Goal: Information Seeking & Learning: Learn about a topic

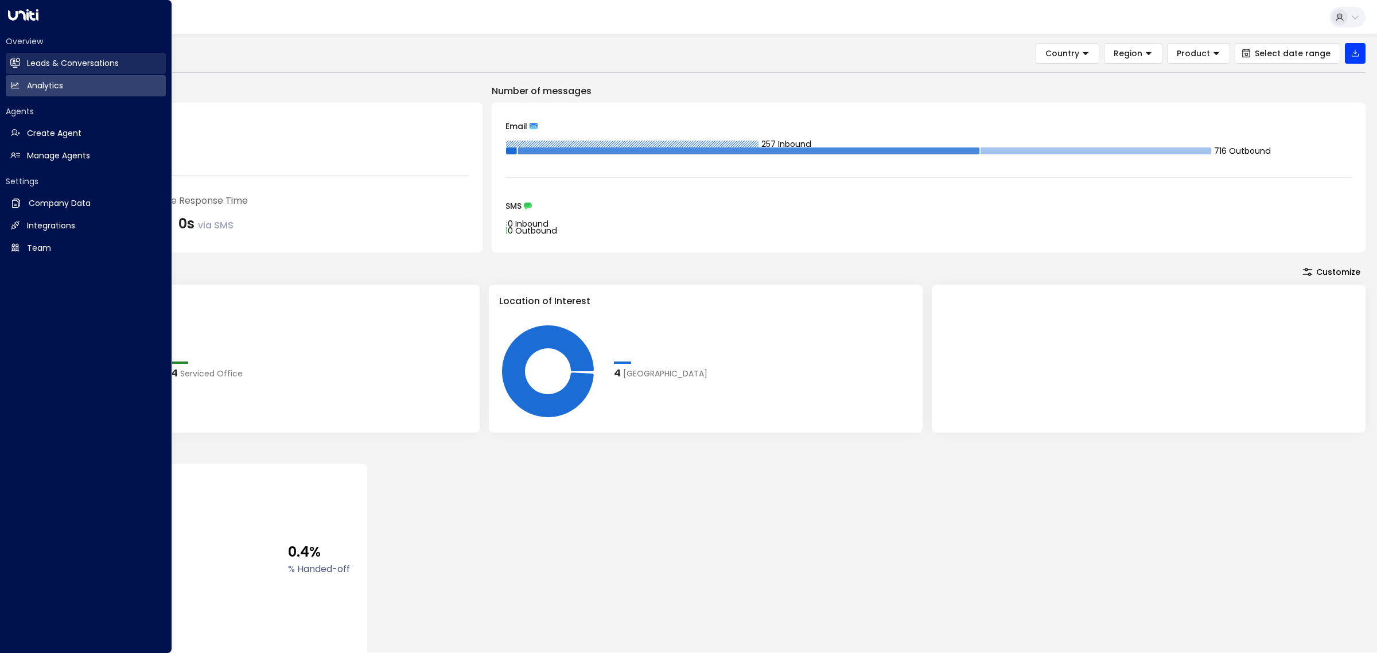
click at [98, 69] on h2 "Leads & Conversations" at bounding box center [73, 63] width 92 height 12
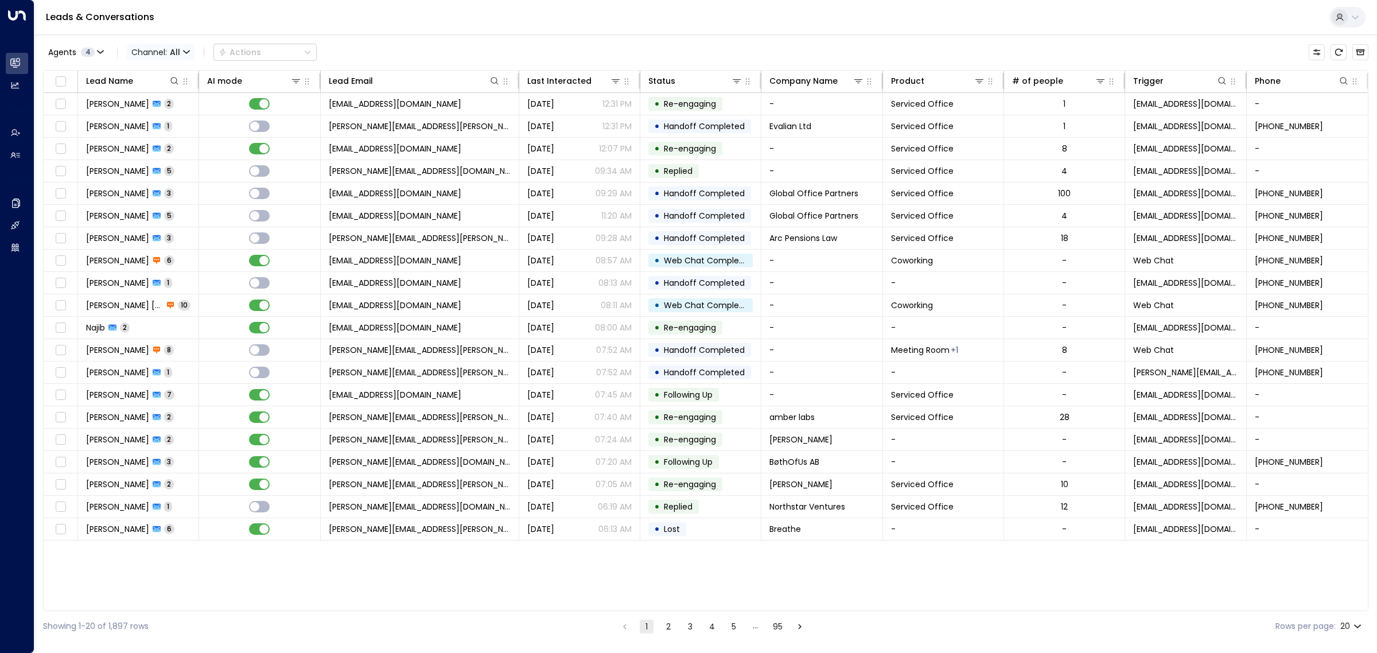
click at [180, 53] on span "All" at bounding box center [175, 52] width 10 height 9
click at [174, 124] on li "Email" at bounding box center [167, 118] width 73 height 19
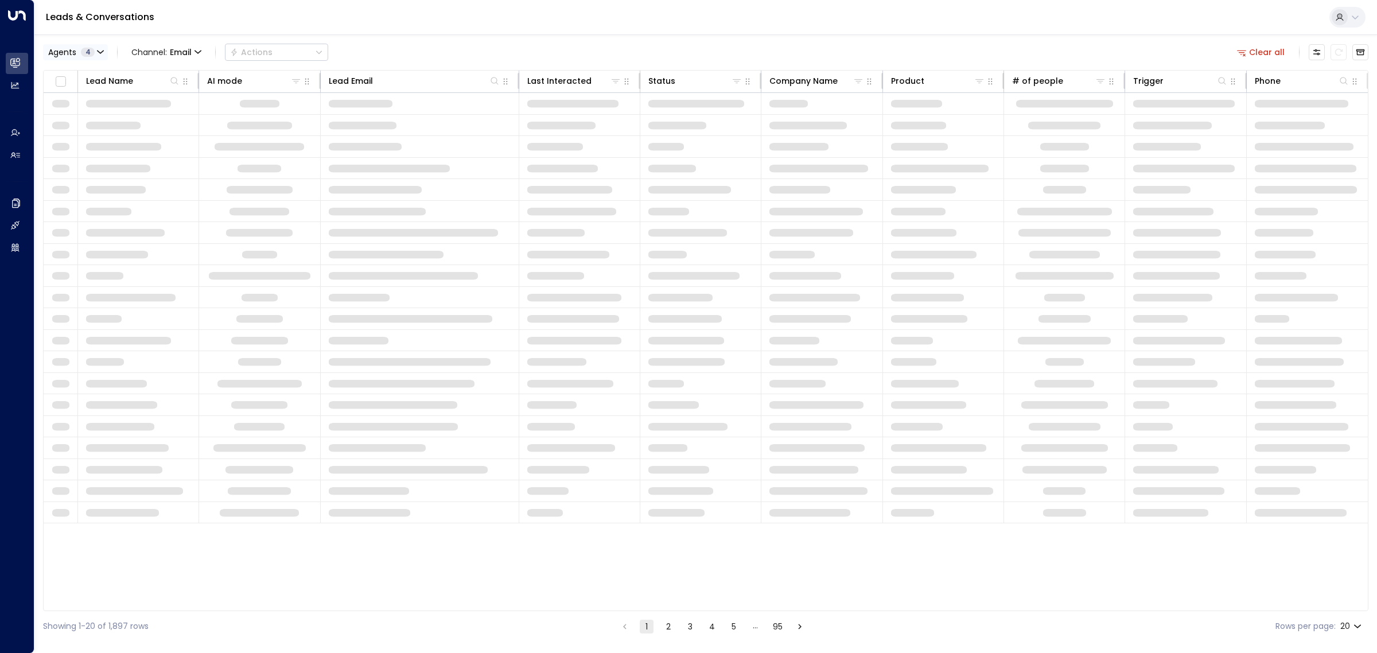
click at [93, 50] on span "4" at bounding box center [88, 52] width 14 height 9
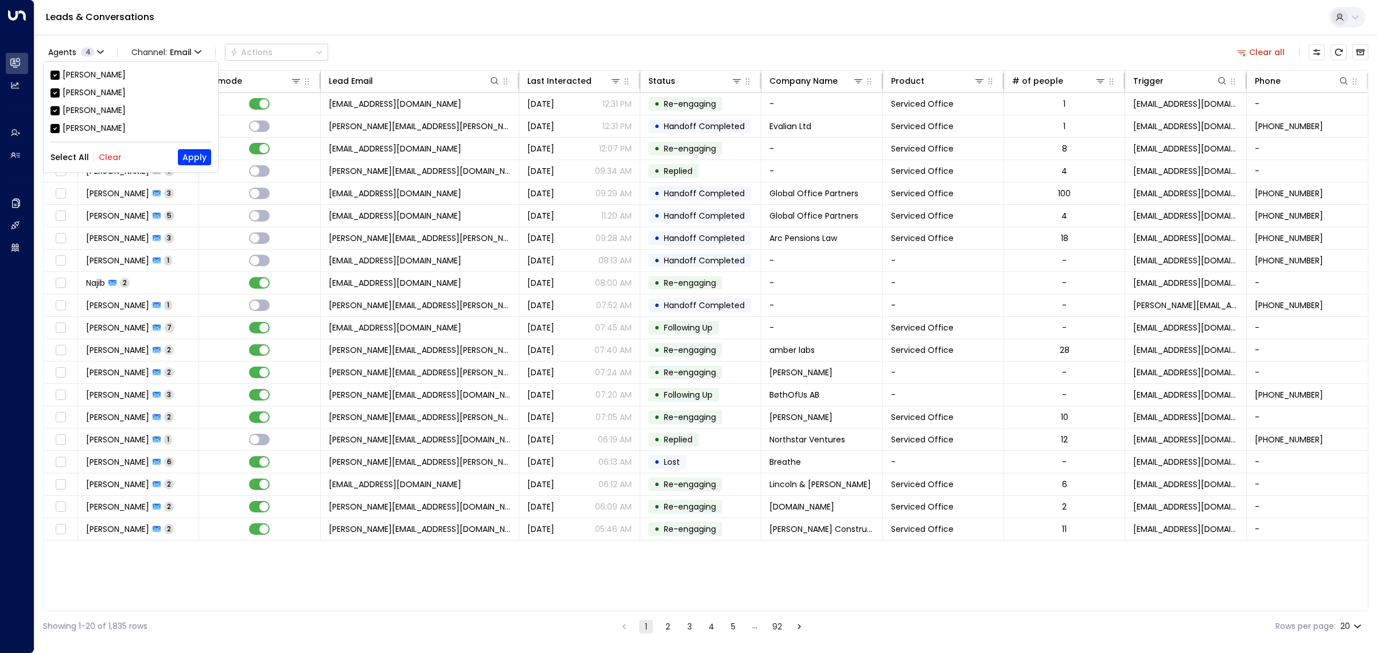
click at [110, 153] on button "Clear" at bounding box center [110, 157] width 23 height 9
click at [98, 112] on div "Grace Nolan" at bounding box center [94, 110] width 63 height 12
click at [188, 155] on button "Apply" at bounding box center [194, 157] width 33 height 16
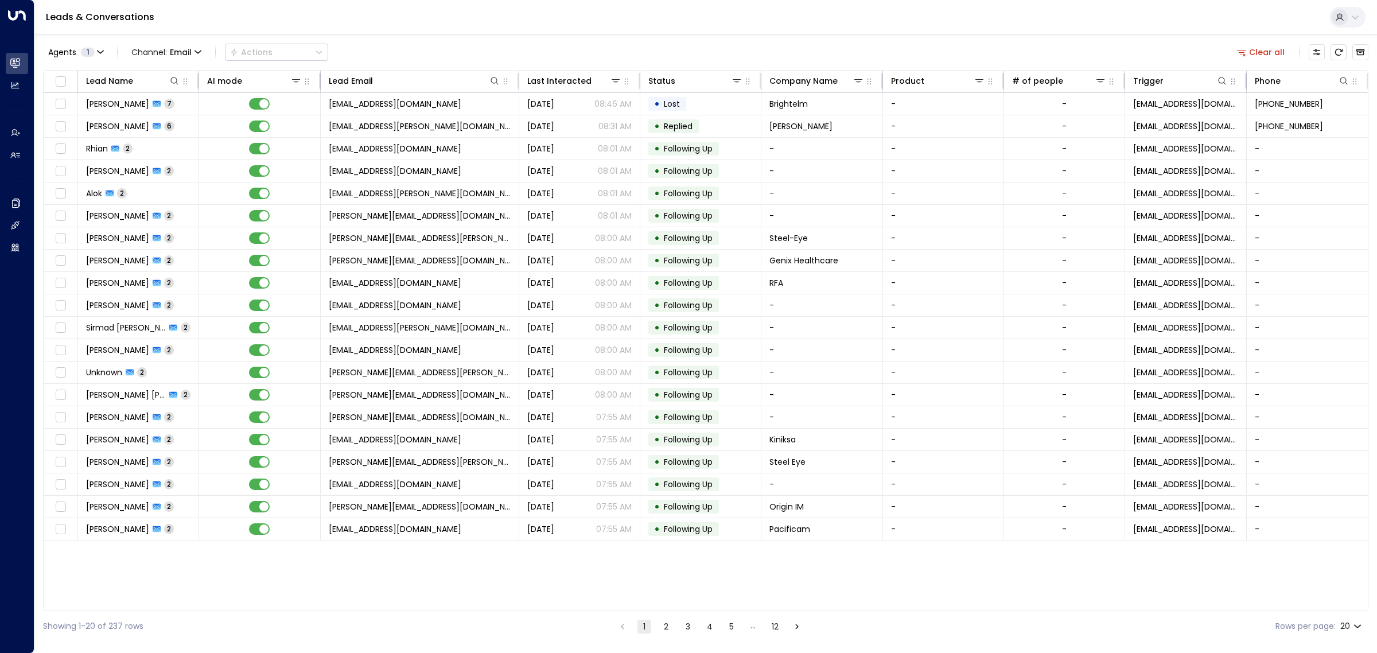
click at [1358, 626] on body "Overview Leads & Conversations Leads & Conversations Analytics Analytics Agents…" at bounding box center [688, 320] width 1377 height 641
click at [1357, 626] on li "100" at bounding box center [1350, 629] width 33 height 21
type input "***"
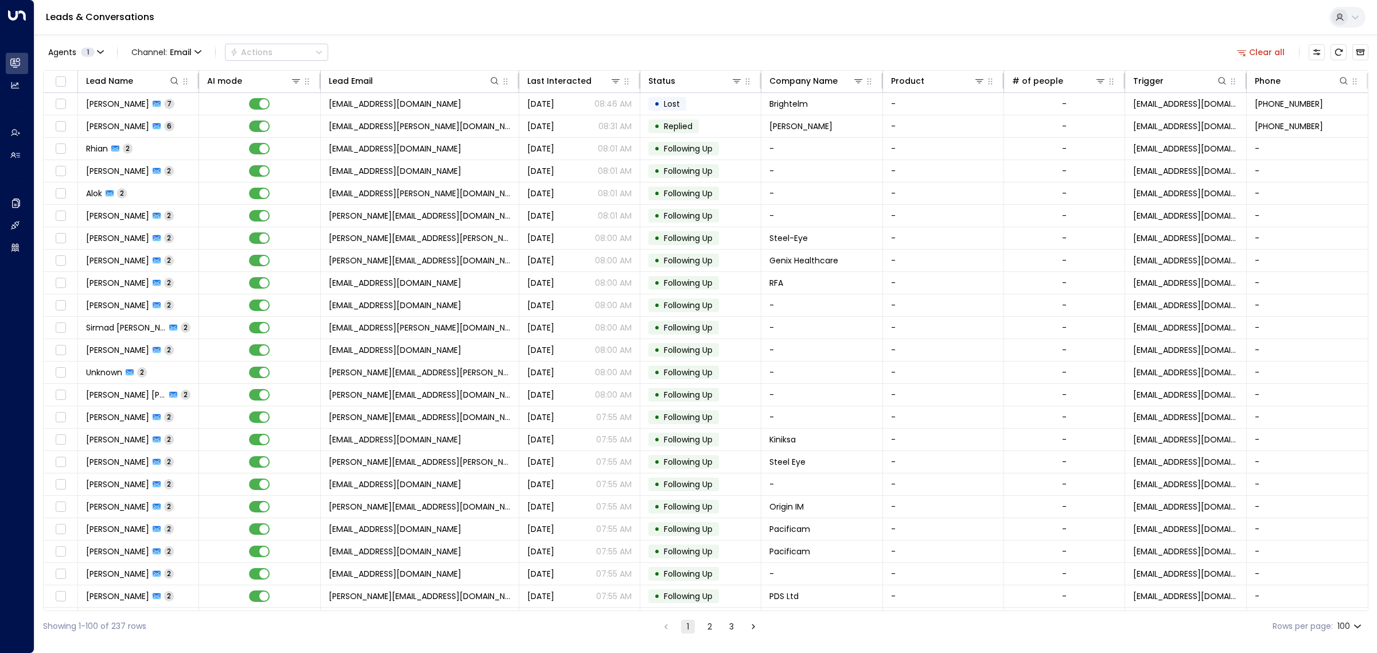
click at [654, 14] on div "Leads & Conversations" at bounding box center [705, 17] width 1342 height 35
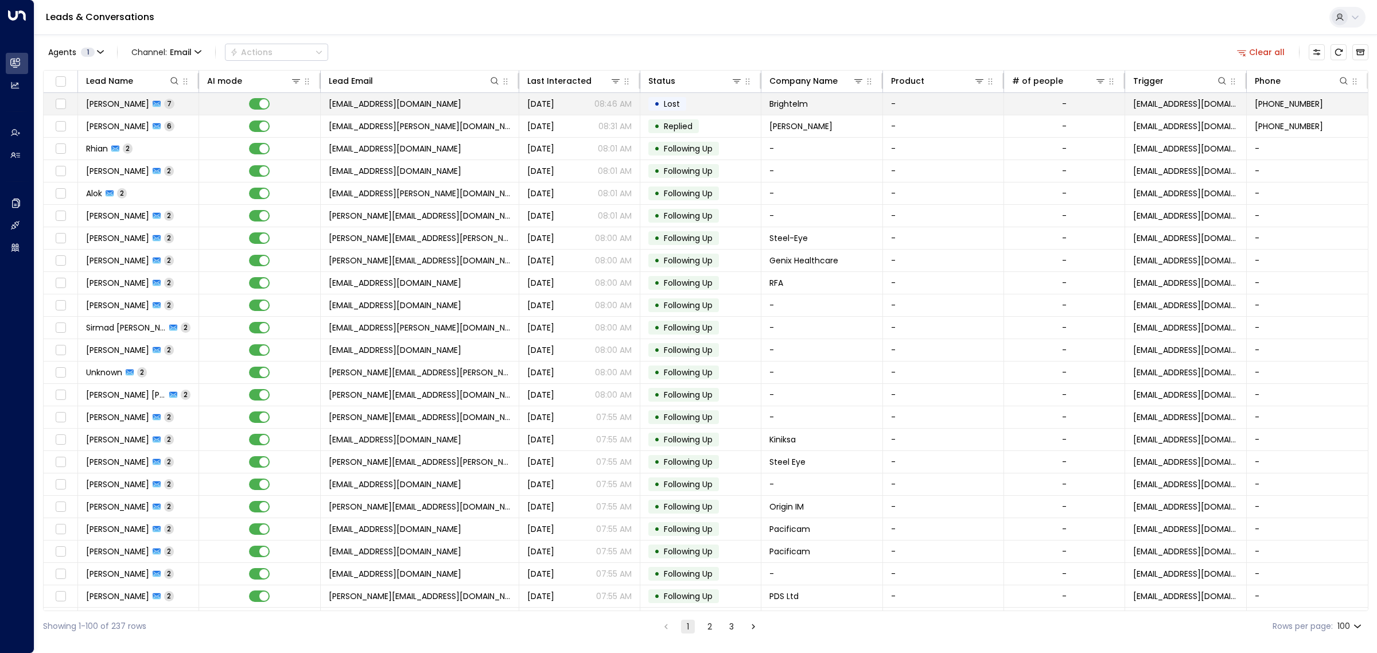
click at [426, 104] on span "eveleighr@brightelm.co.uk" at bounding box center [395, 103] width 133 height 11
click at [432, 129] on span "nonas@gerard-daniels.com" at bounding box center [420, 125] width 182 height 11
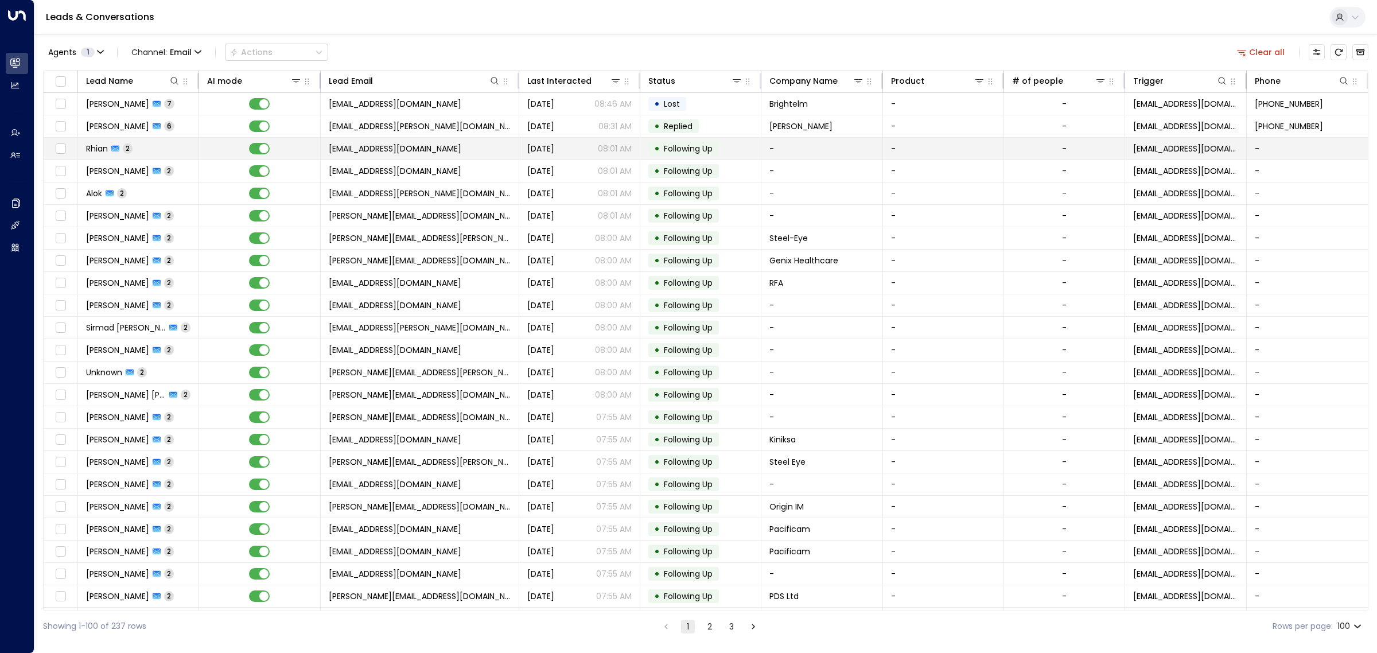
click at [432, 153] on td "rhian@thornbaker.co.uk" at bounding box center [420, 149] width 198 height 22
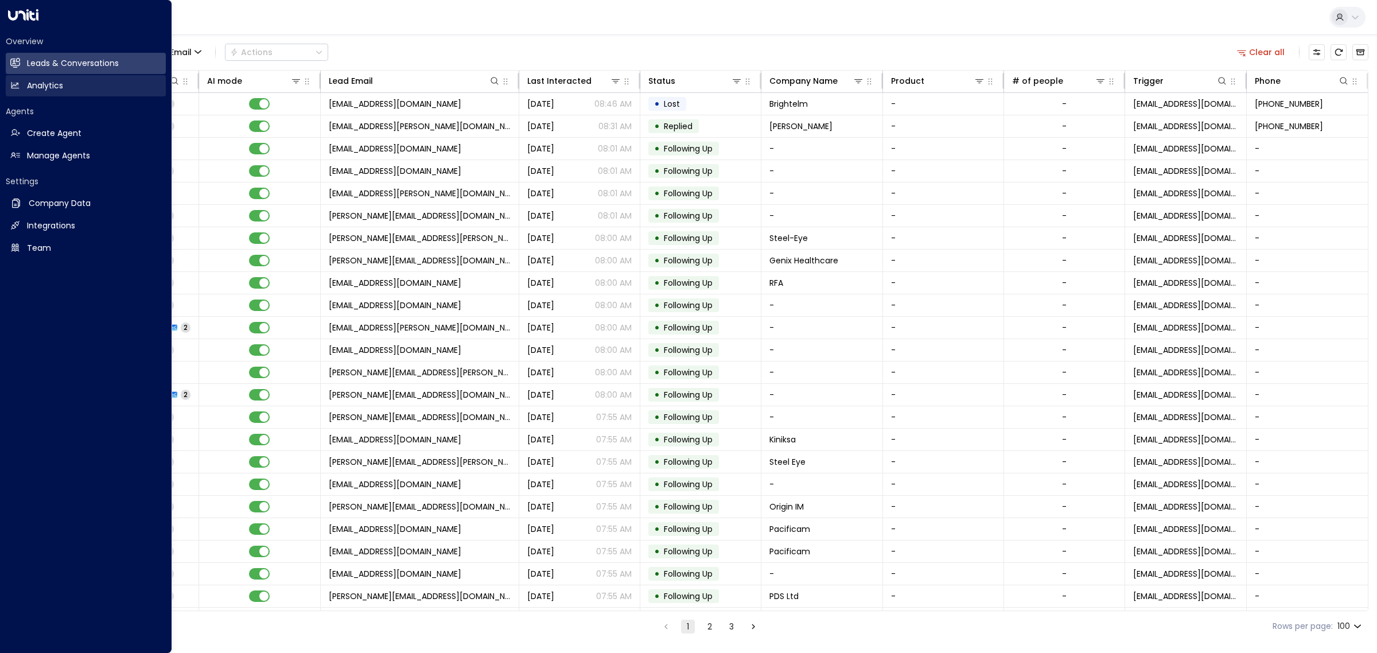
click at [32, 81] on h2 "Analytics" at bounding box center [45, 86] width 36 height 12
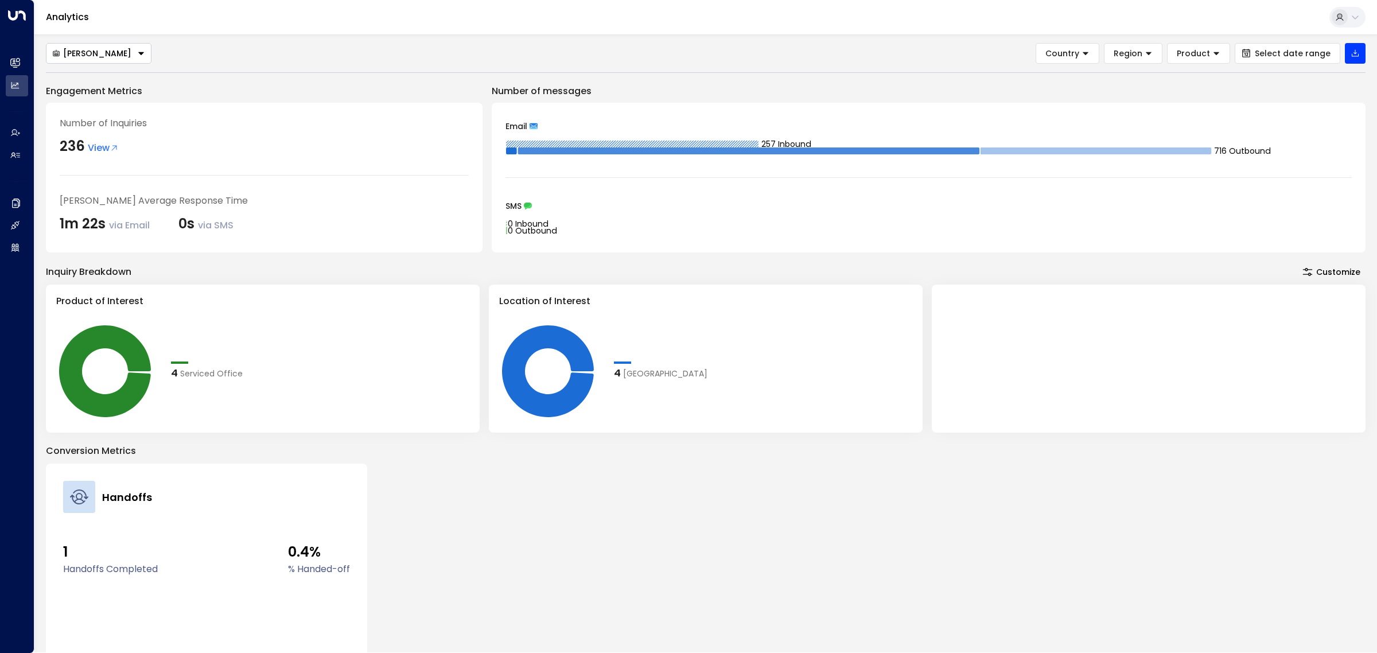
click at [1331, 271] on button "Customize" at bounding box center [1331, 272] width 68 height 16
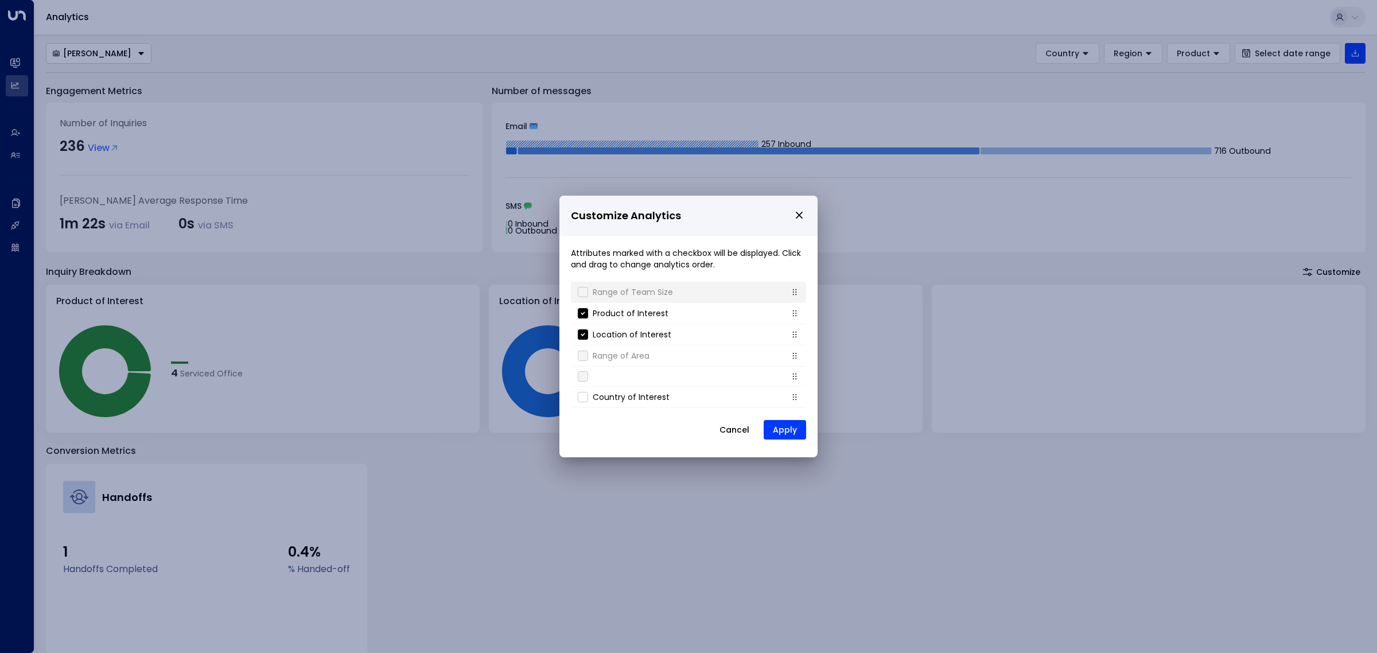
click at [581, 291] on label at bounding box center [583, 292] width 10 height 10
click at [799, 215] on icon "close" at bounding box center [799, 215] width 7 height 7
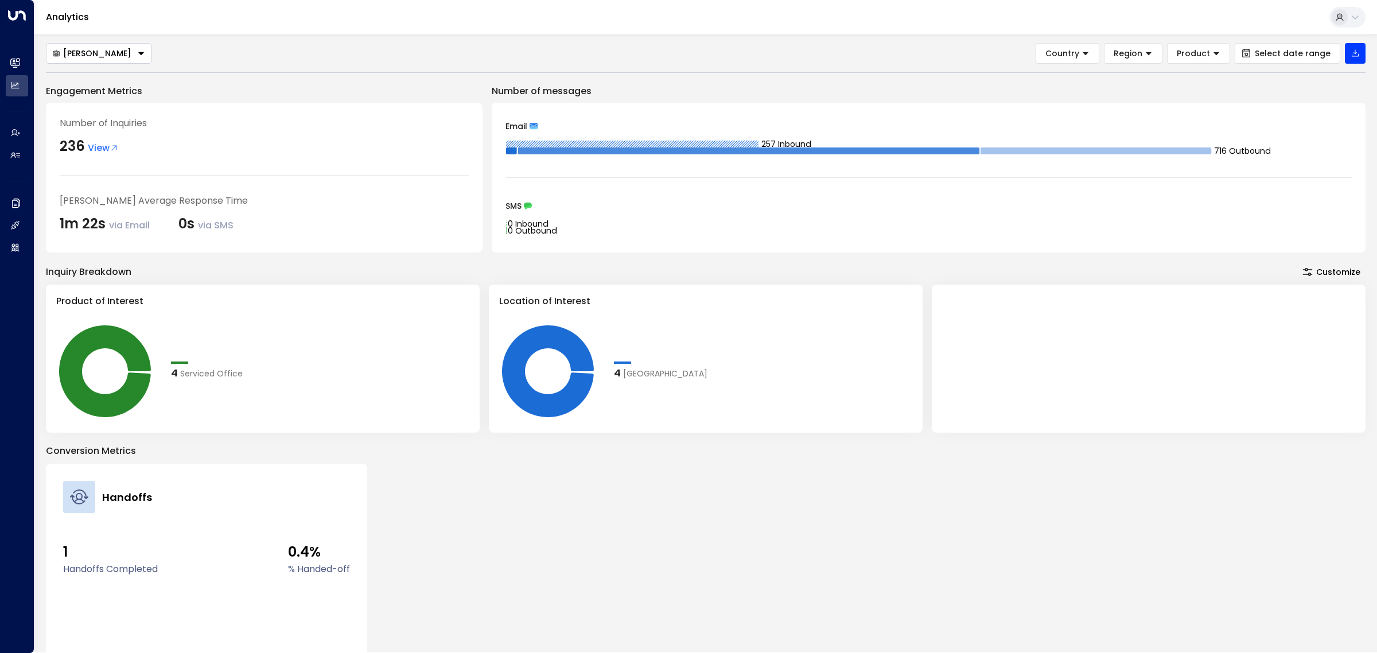
click at [104, 54] on div "Grace Nolan" at bounding box center [91, 53] width 79 height 10
click at [85, 118] on span "[PERSON_NAME]" at bounding box center [86, 113] width 68 height 12
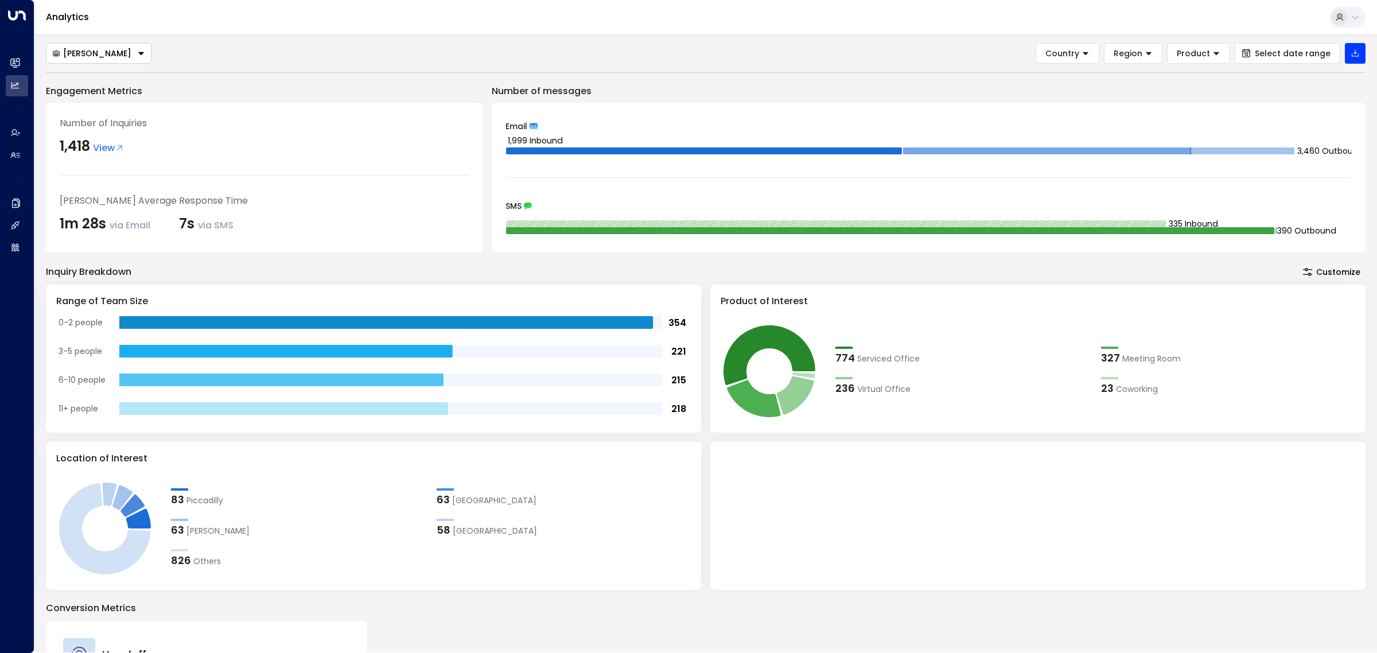
click at [96, 52] on div "[PERSON_NAME]" at bounding box center [91, 53] width 79 height 10
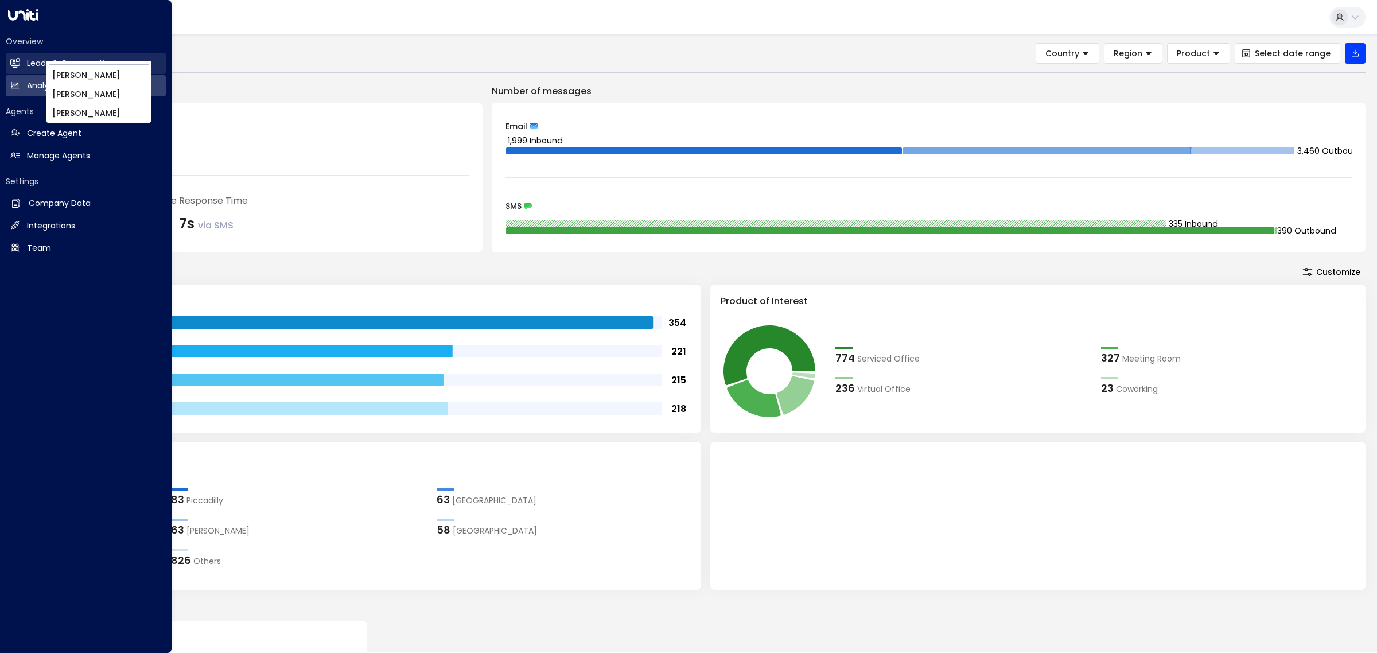
click at [36, 66] on h2 "Leads & Conversations" at bounding box center [73, 63] width 92 height 12
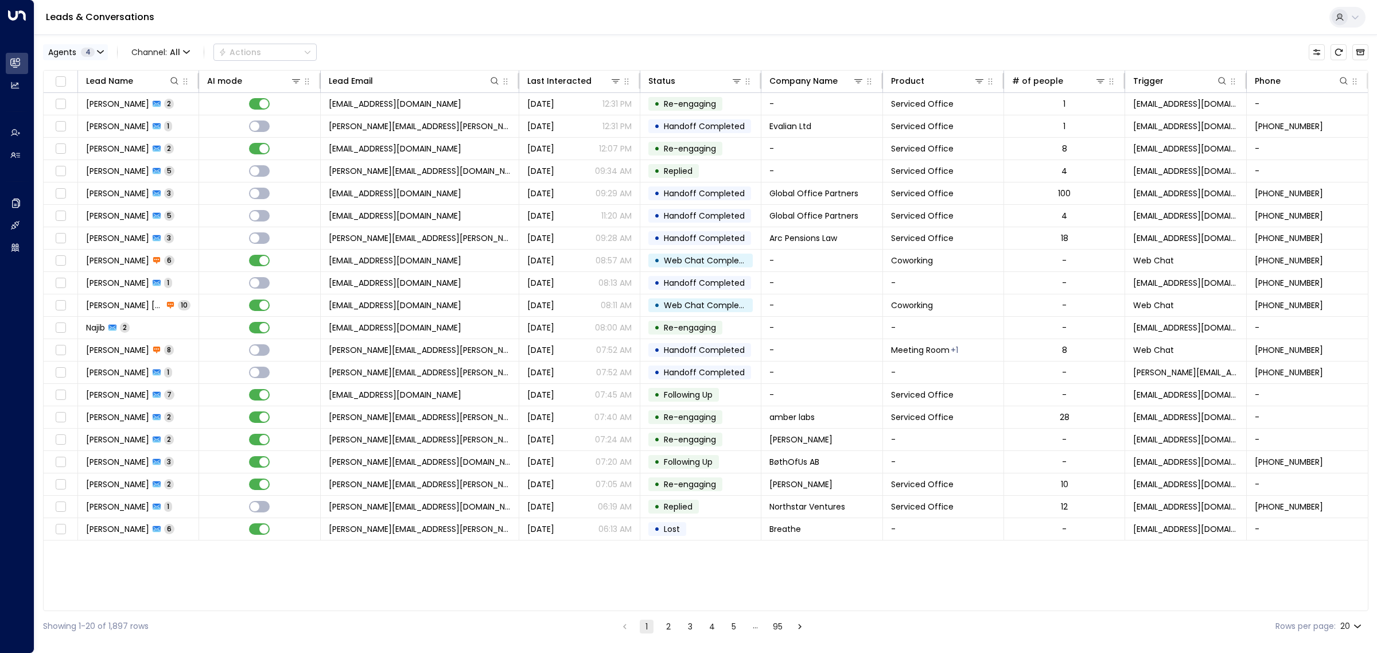
click at [94, 50] on span "4" at bounding box center [88, 52] width 14 height 9
click at [115, 159] on button "Clear" at bounding box center [110, 157] width 23 height 9
click at [96, 125] on div "[PERSON_NAME]" at bounding box center [94, 128] width 63 height 12
click at [204, 156] on button "Apply" at bounding box center [194, 157] width 33 height 16
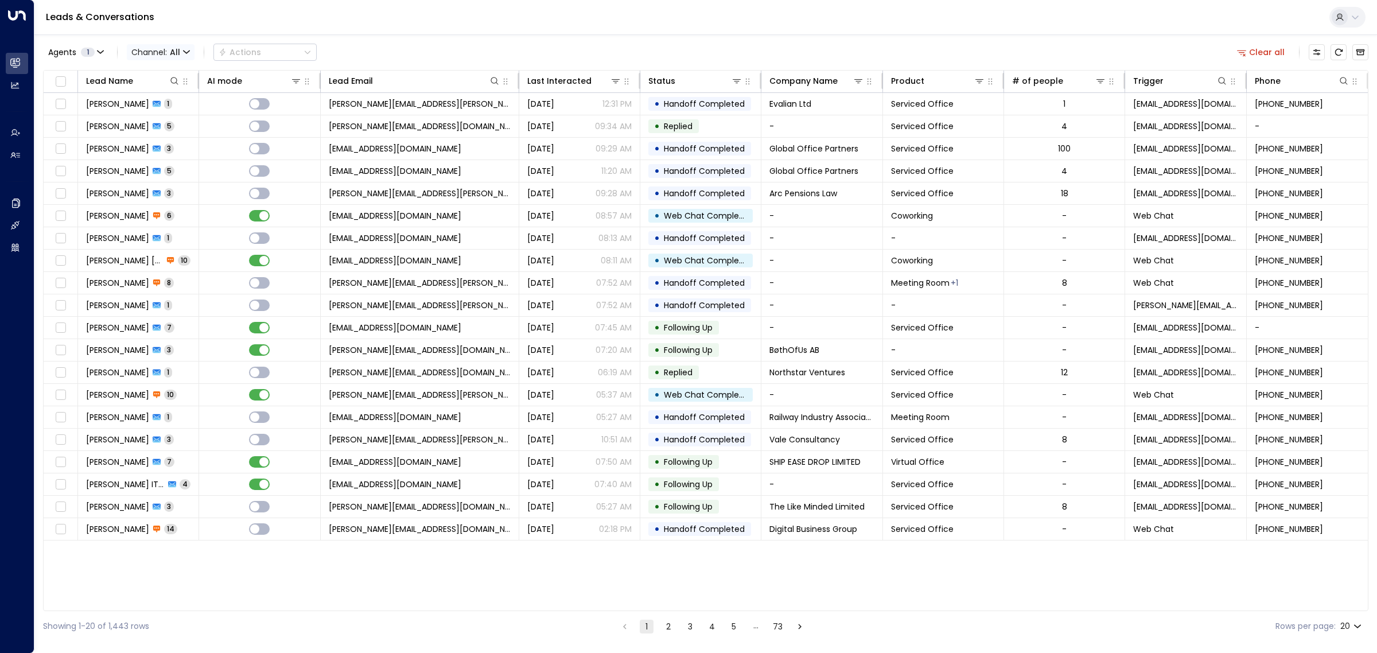
click at [173, 50] on span "All" at bounding box center [175, 52] width 10 height 9
click at [167, 99] on p "SMS" at bounding box center [168, 97] width 55 height 12
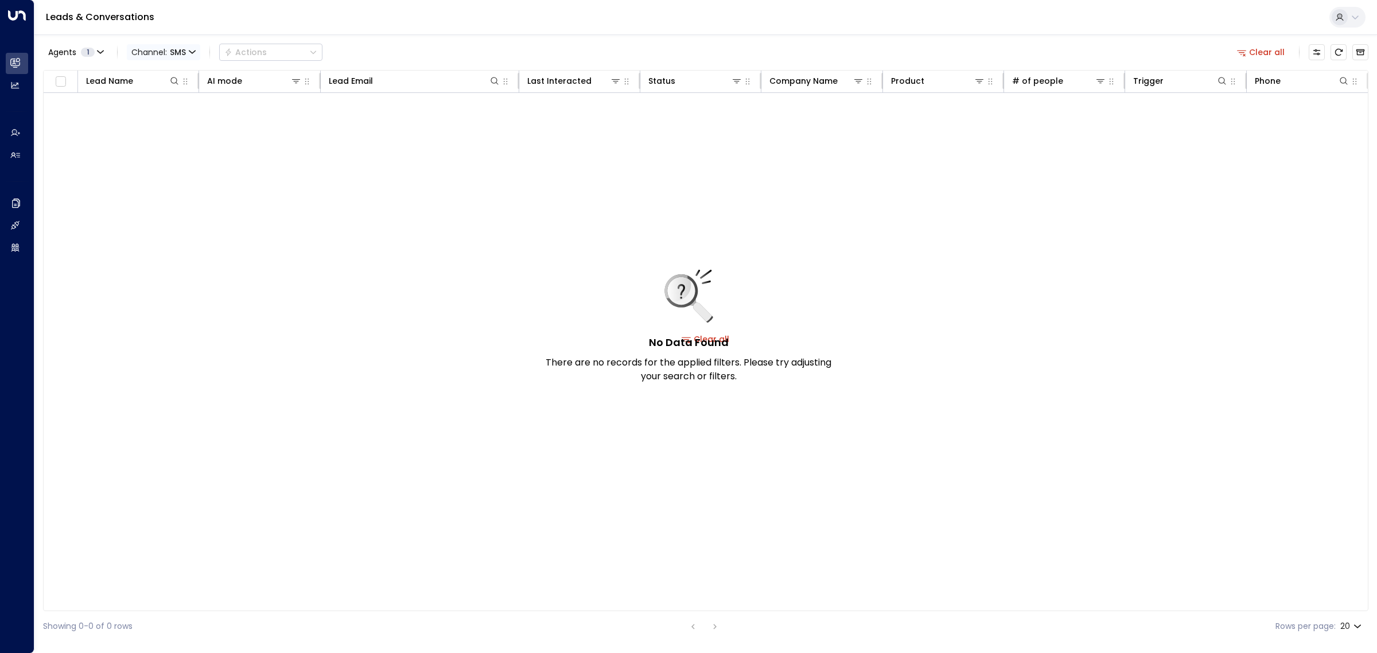
click at [193, 53] on icon "button" at bounding box center [192, 52] width 7 height 7
click at [168, 162] on span "Web Chat" at bounding box center [162, 163] width 42 height 12
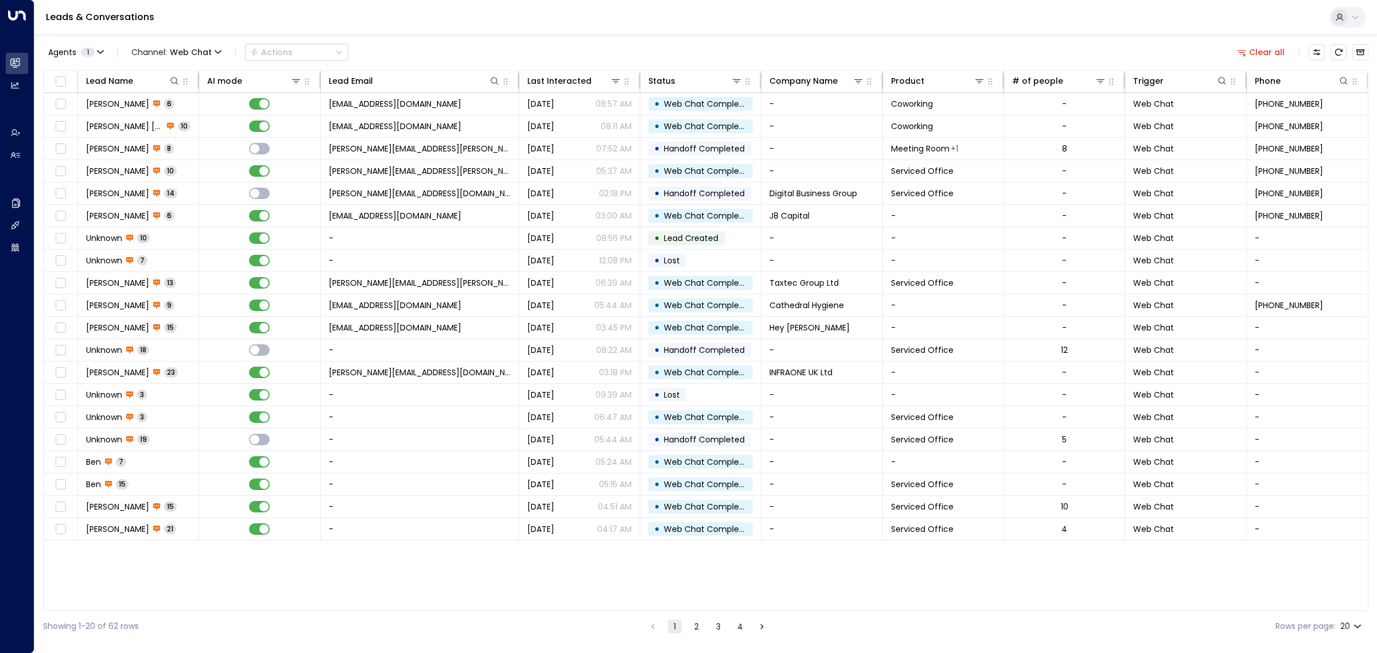
click at [1354, 630] on body "Overview Leads & Conversations Leads & Conversations Analytics Analytics Agents…" at bounding box center [688, 320] width 1377 height 641
click at [1350, 626] on li "100" at bounding box center [1350, 629] width 33 height 21
type input "***"
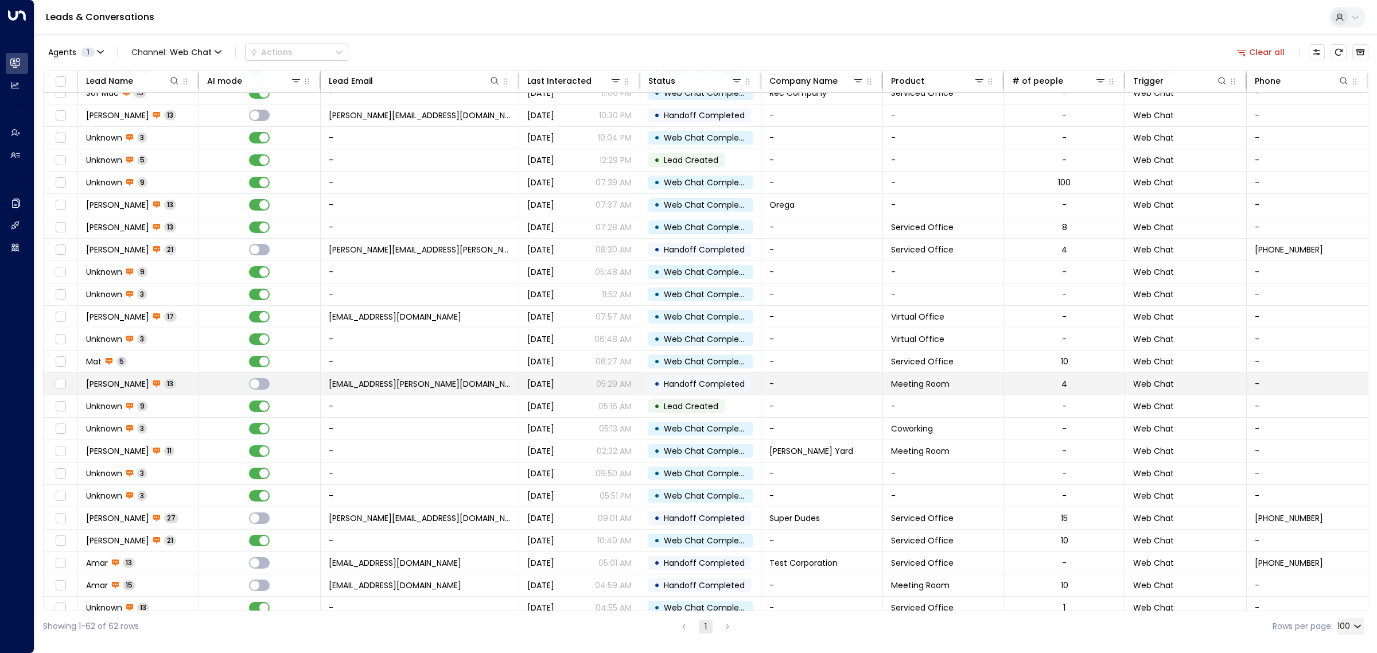
scroll to position [879, 0]
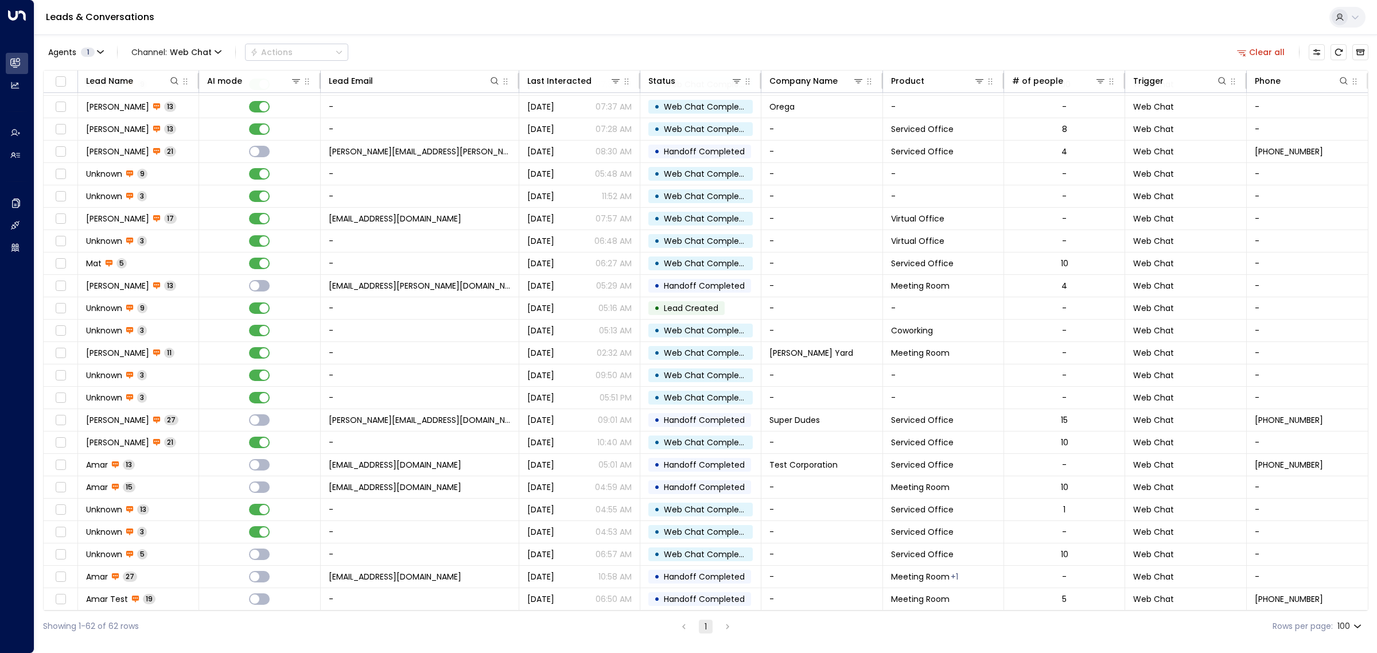
click at [663, 16] on div "Leads & Conversations" at bounding box center [705, 17] width 1342 height 35
click at [95, 48] on button "Agents 1" at bounding box center [75, 52] width 65 height 16
click at [81, 158] on button "Select All" at bounding box center [69, 157] width 38 height 9
click at [196, 153] on button "Apply" at bounding box center [194, 157] width 33 height 16
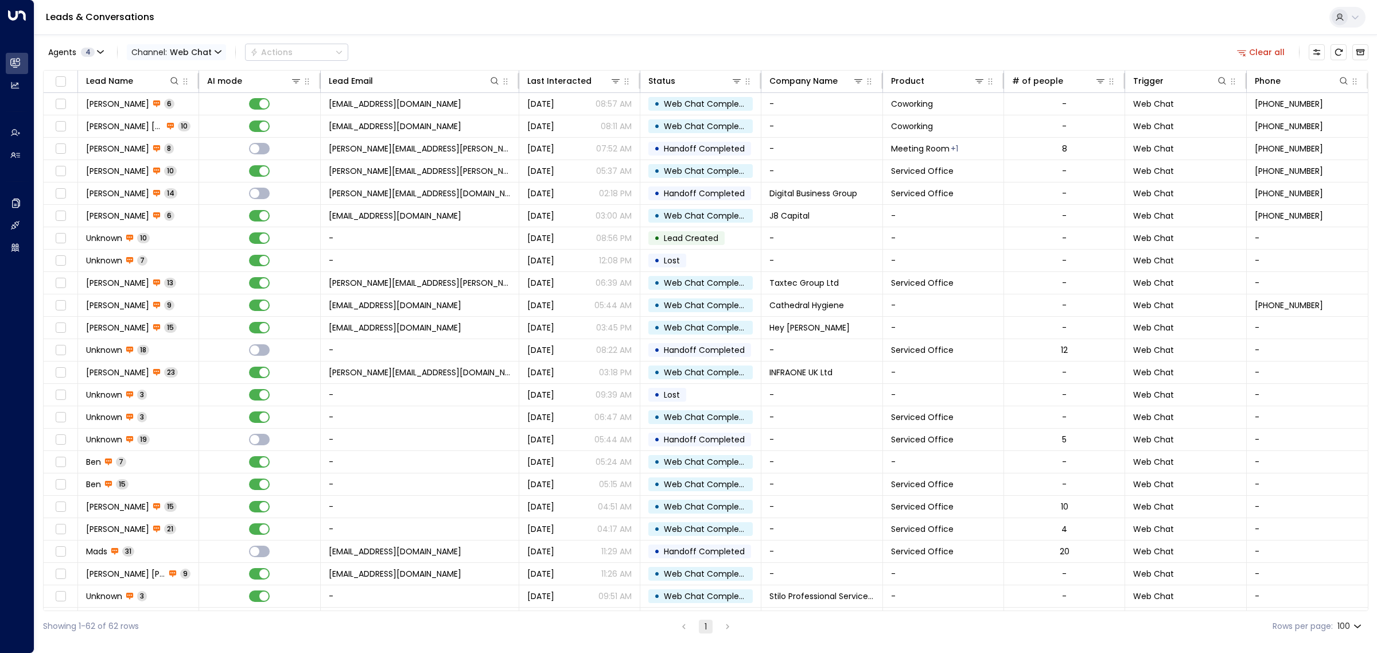
click at [211, 46] on span "Channel: Web Chat" at bounding box center [176, 52] width 99 height 16
click at [171, 67] on li "All" at bounding box center [167, 76] width 73 height 19
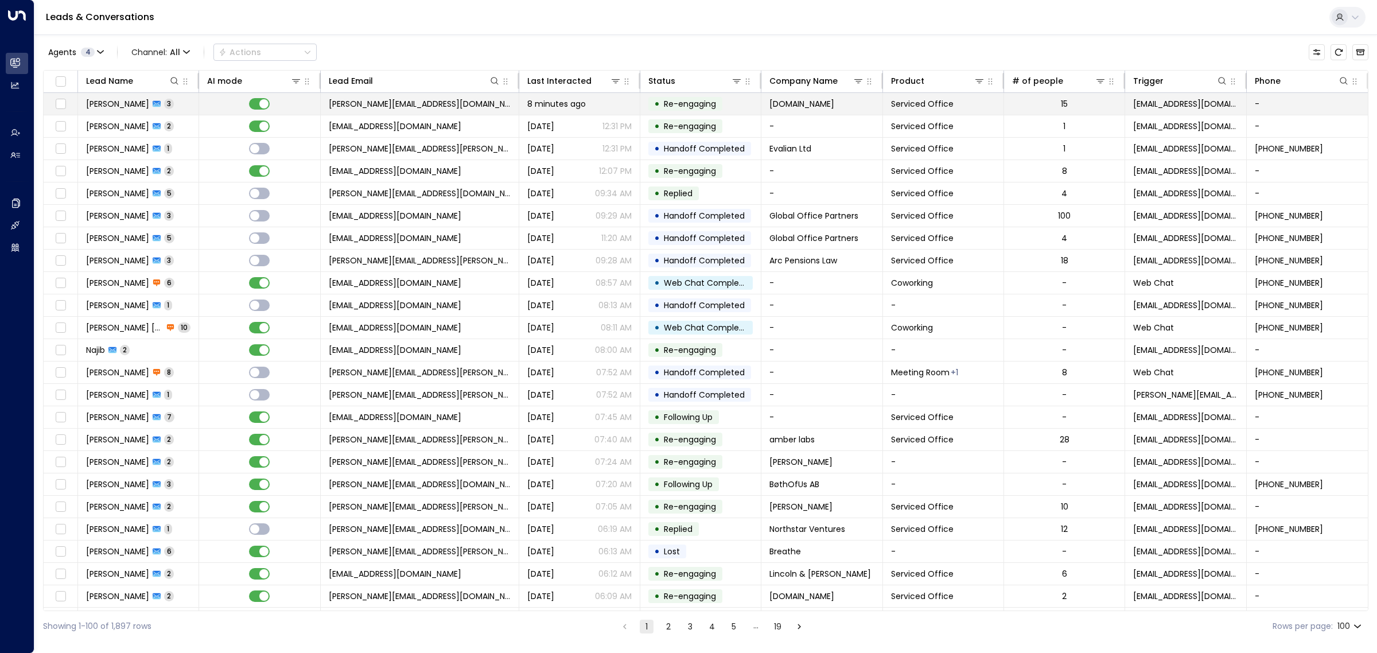
click at [428, 104] on td "carl.j@sharpish.io" at bounding box center [420, 104] width 198 height 22
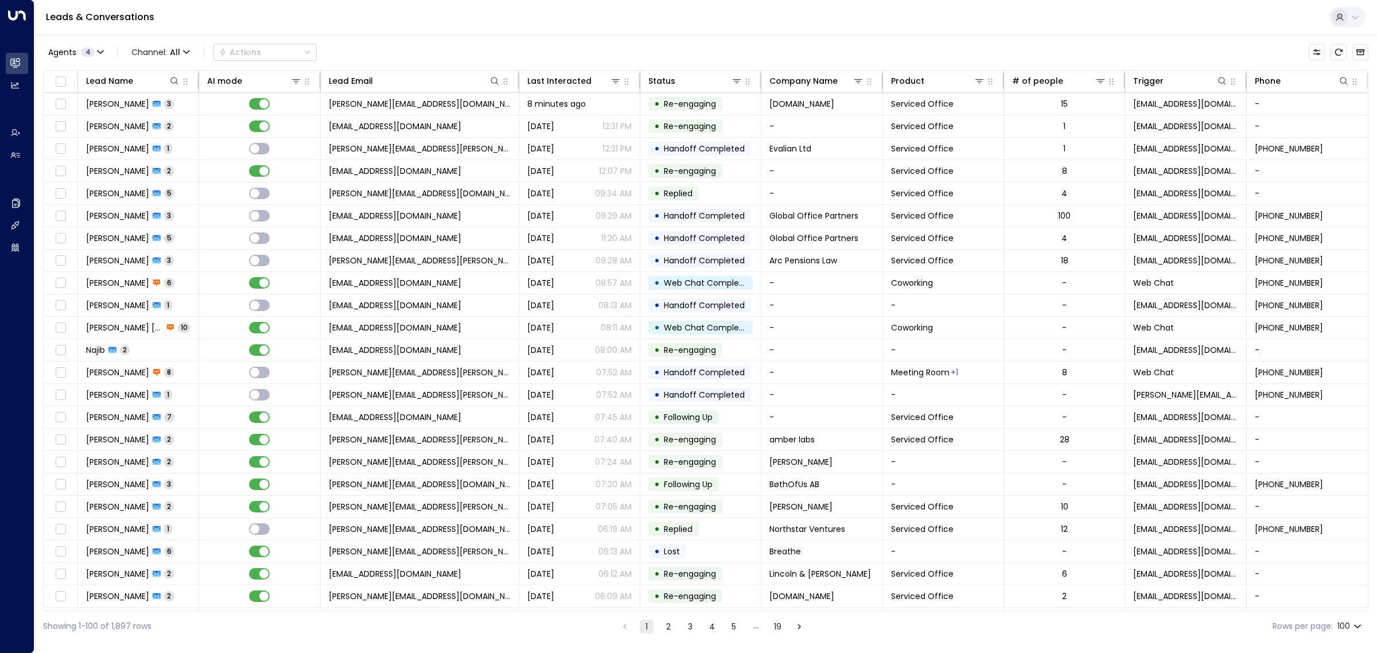
click at [605, 20] on div "Leads & Conversations" at bounding box center [705, 17] width 1342 height 35
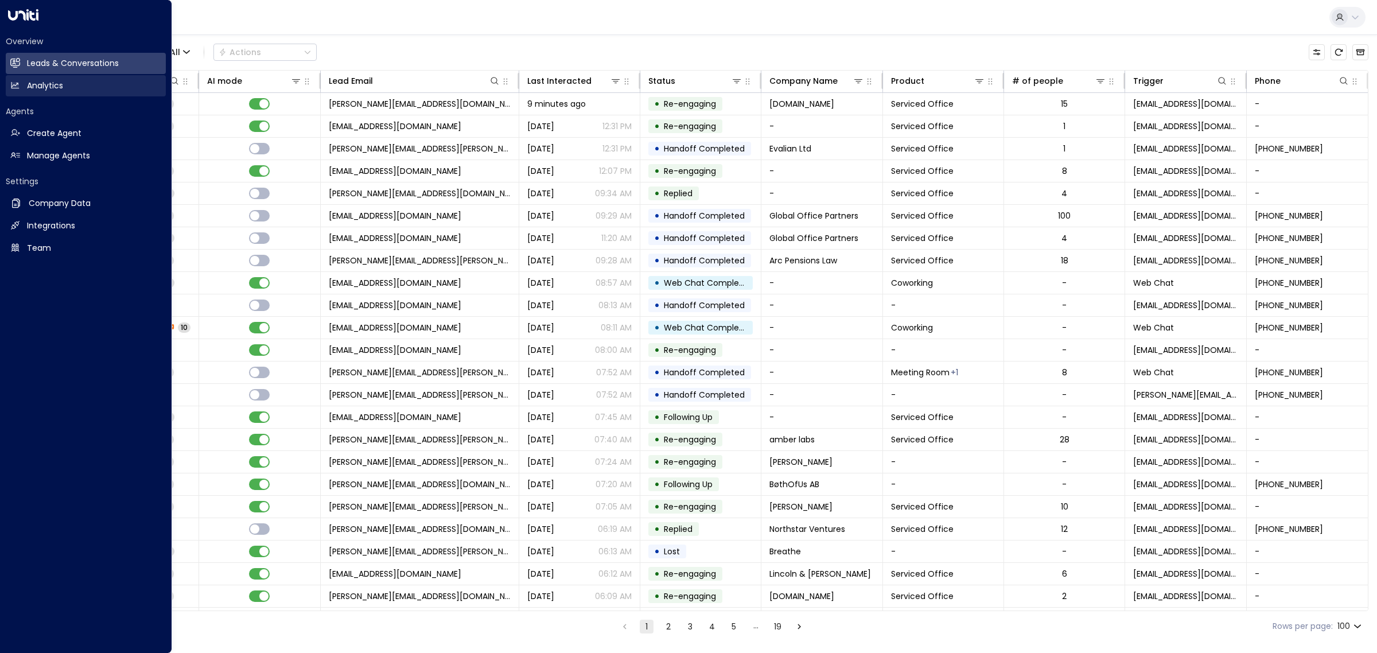
click at [15, 89] on icon at bounding box center [15, 85] width 10 height 10
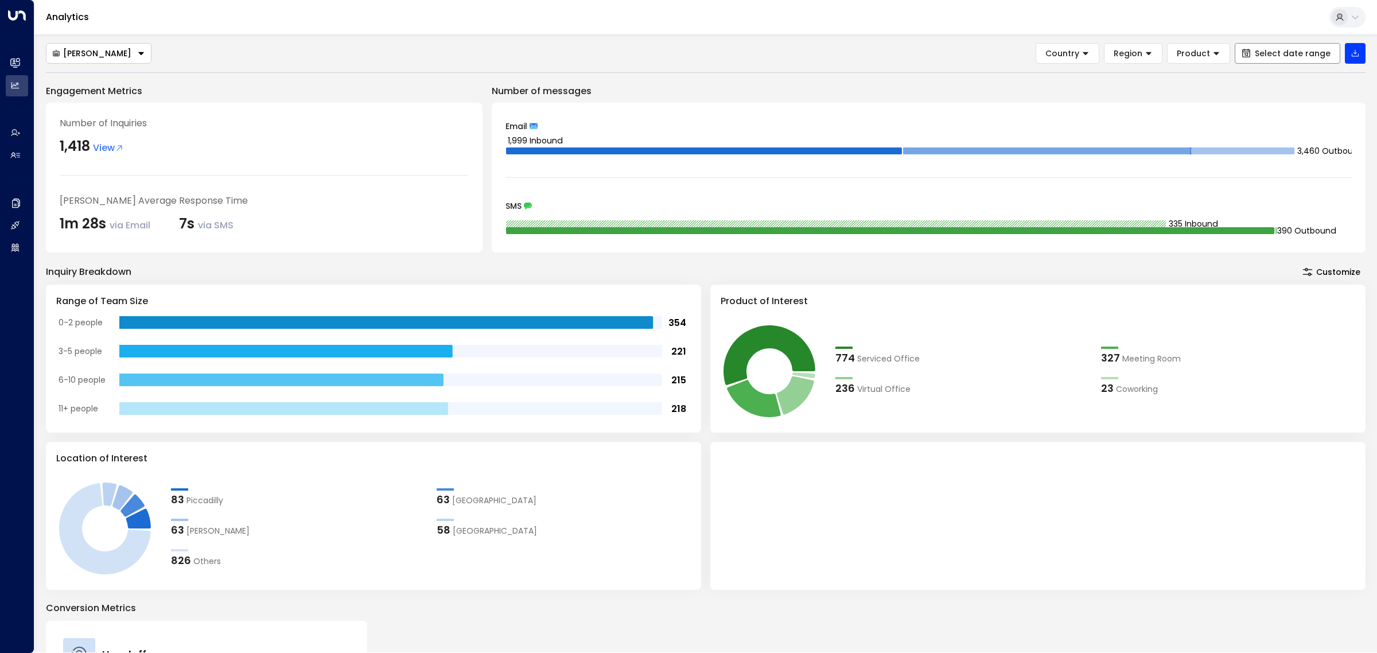
click at [1291, 54] on span "Select date range" at bounding box center [1293, 53] width 76 height 9
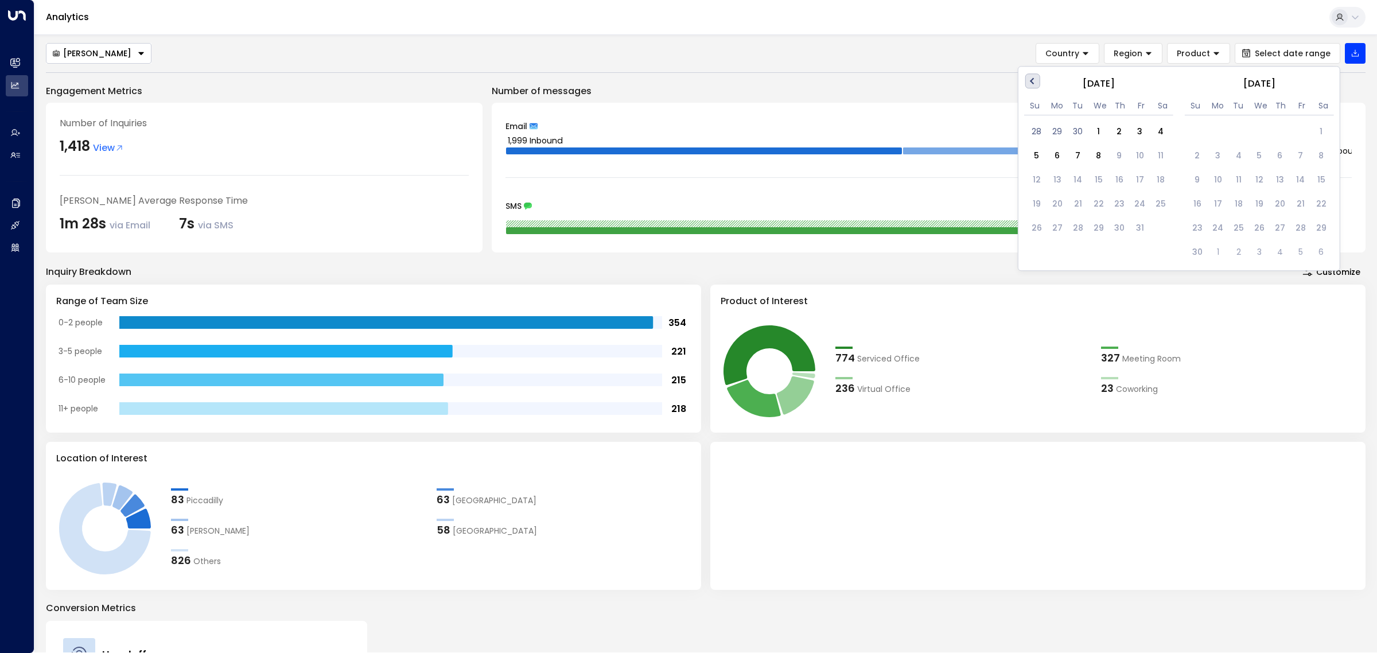
click at [1033, 87] on button "Previous Month" at bounding box center [1032, 80] width 15 height 15
click at [1034, 82] on span "Previous Month" at bounding box center [1034, 81] width 0 height 13
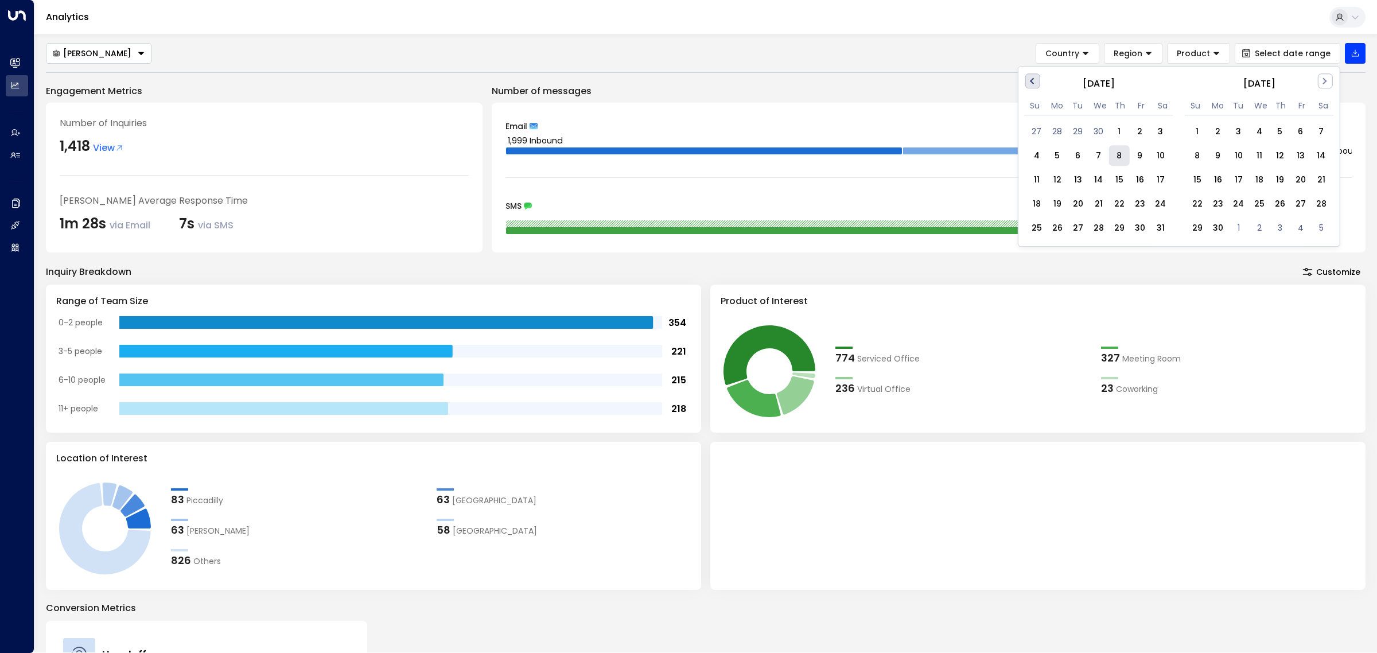
click at [1034, 82] on span "Previous Month" at bounding box center [1034, 81] width 0 height 13
click at [1070, 136] on div "1" at bounding box center [1078, 132] width 21 height 21
click at [935, 83] on div "Aimee Irwin Country Region Product Apr 1, 2025 - Apr 1, 2025 Previous Month Nex…" at bounding box center [705, 460] width 1319 height 834
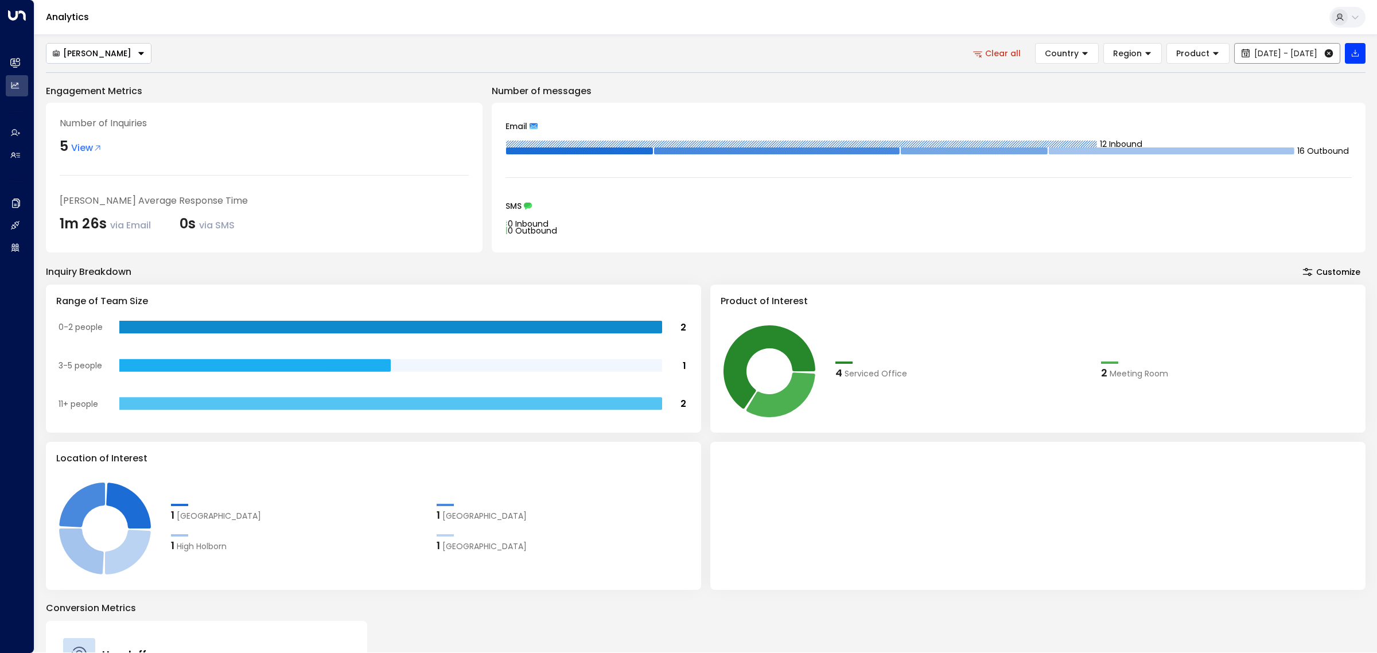
click at [1288, 55] on span "Apr 1, 2025 - Apr 1, 2025" at bounding box center [1285, 53] width 63 height 9
click at [1176, 53] on span "Product" at bounding box center [1192, 53] width 33 height 10
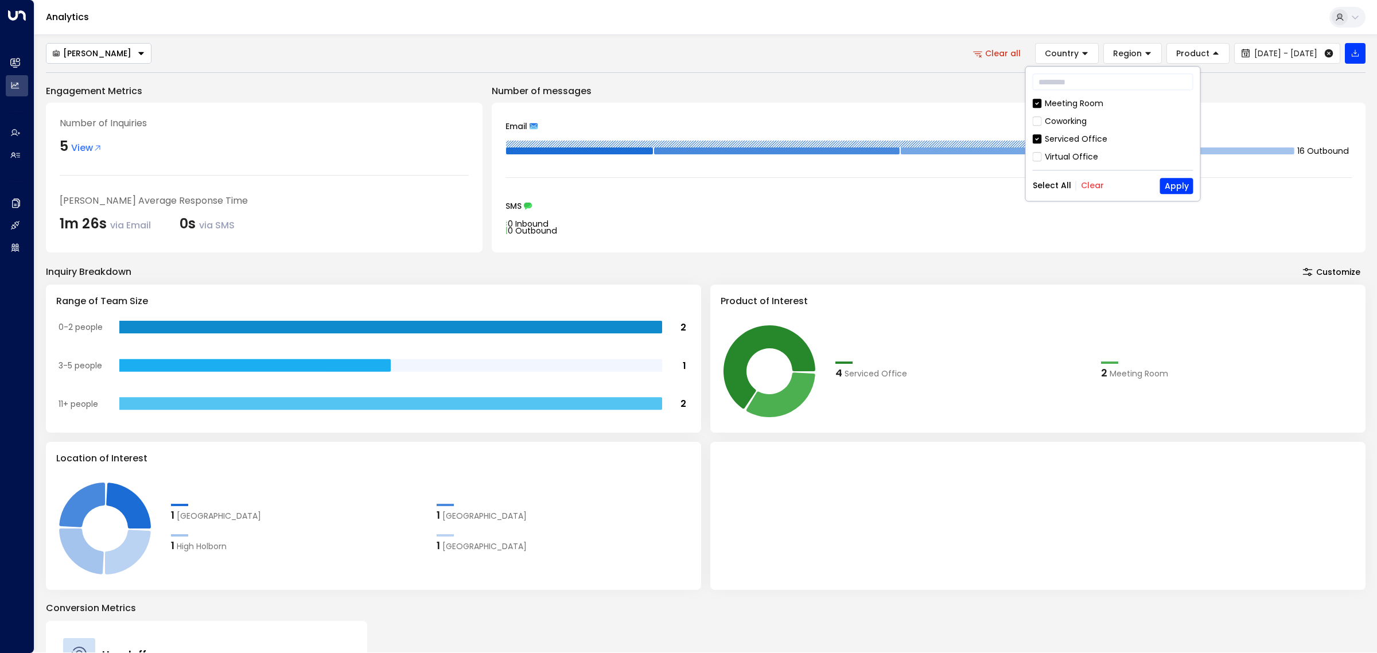
click at [1054, 185] on button "Select All" at bounding box center [1052, 185] width 38 height 9
click at [1182, 181] on button "Apply" at bounding box center [1176, 186] width 33 height 16
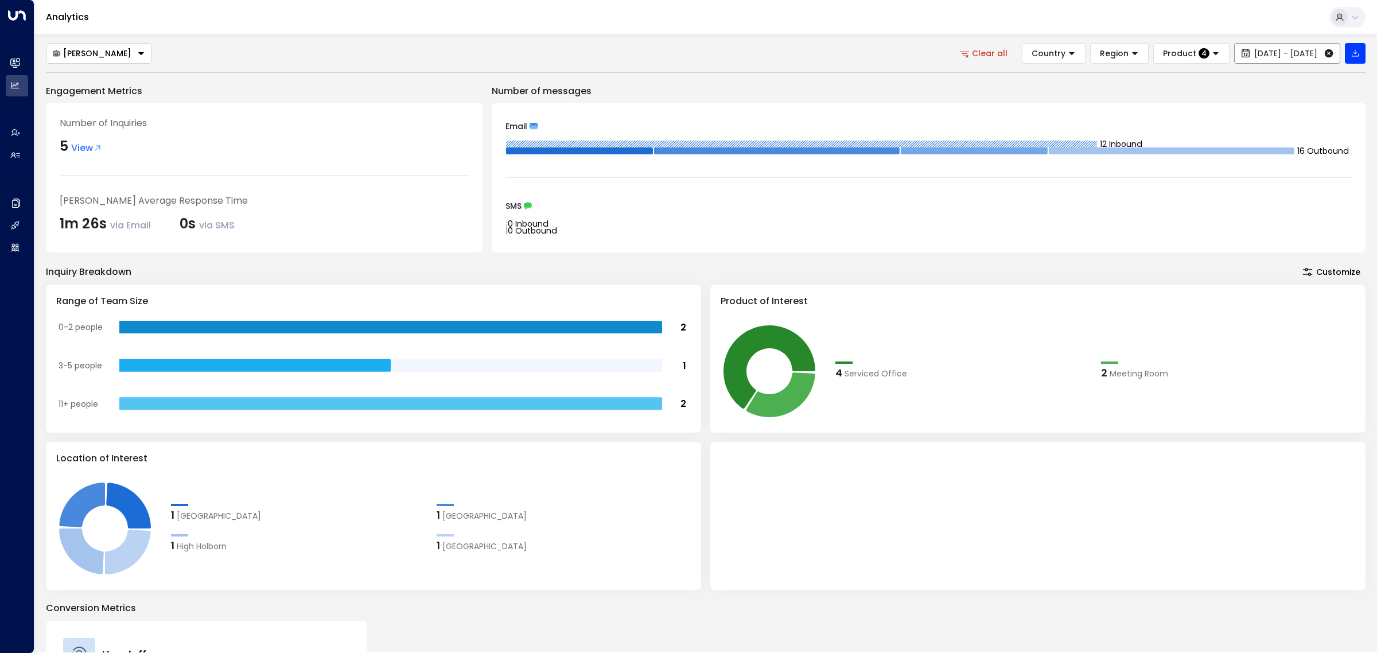
click at [1255, 57] on span "Apr 1, 2025 - Apr 1, 2025" at bounding box center [1285, 53] width 63 height 9
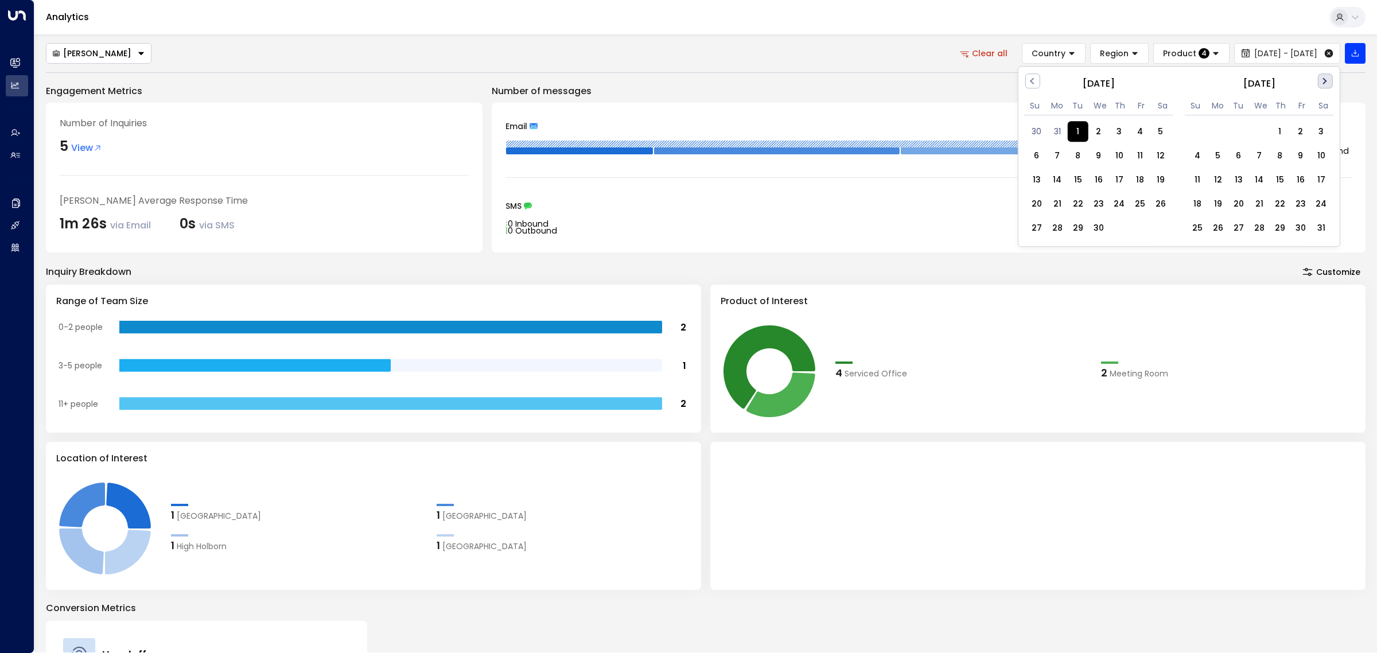
click at [1325, 79] on button "Next Month" at bounding box center [1325, 80] width 15 height 15
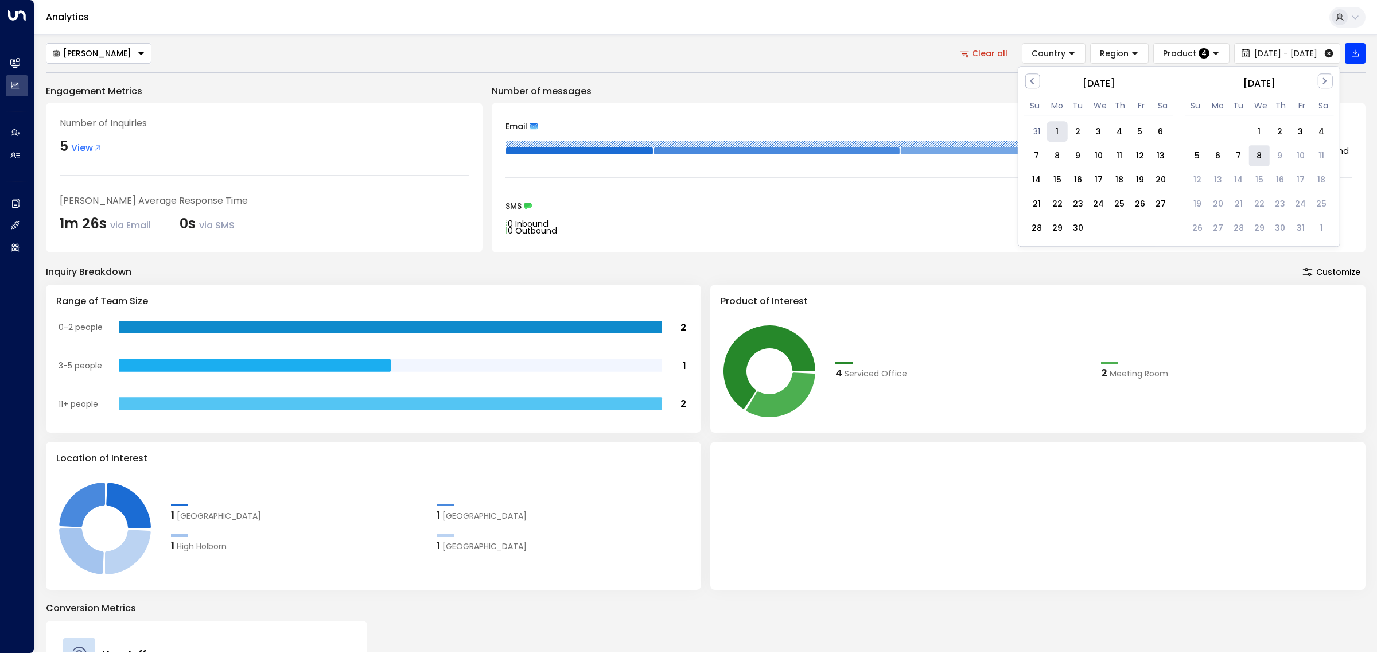
click at [1261, 153] on div "8" at bounding box center [1259, 156] width 21 height 21
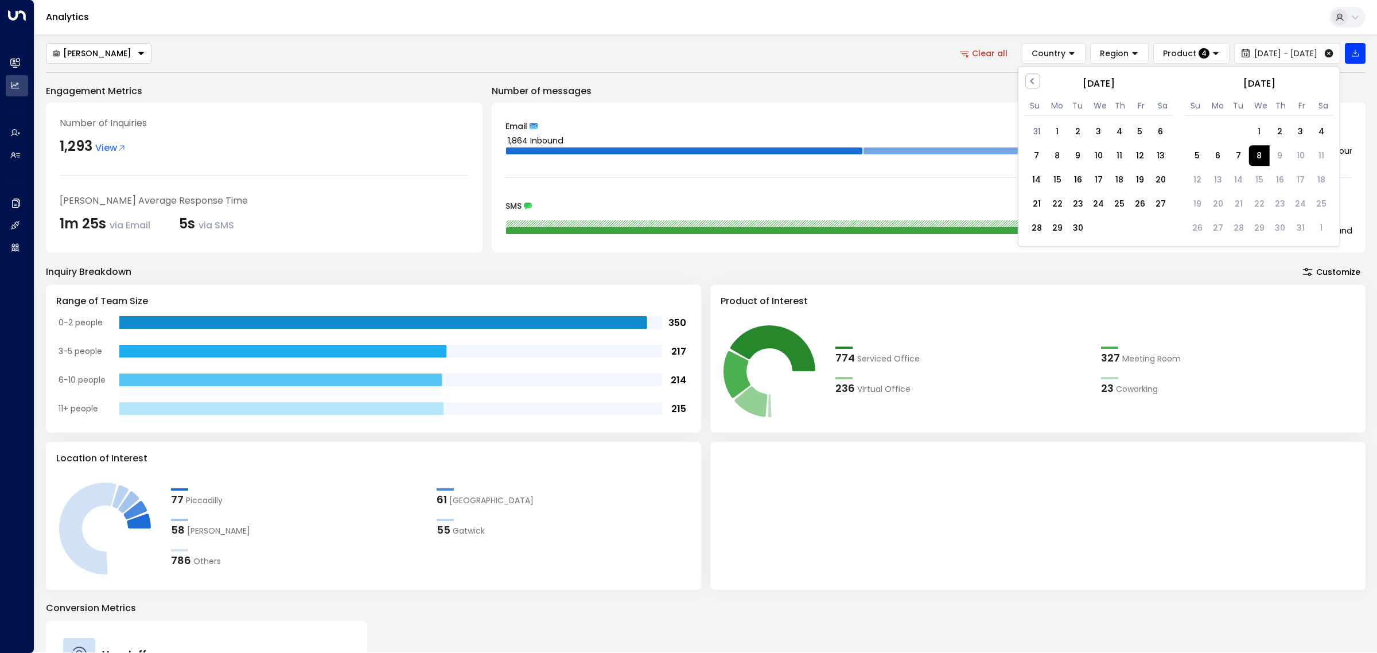
click at [563, 21] on div "Analytics" at bounding box center [705, 17] width 1342 height 35
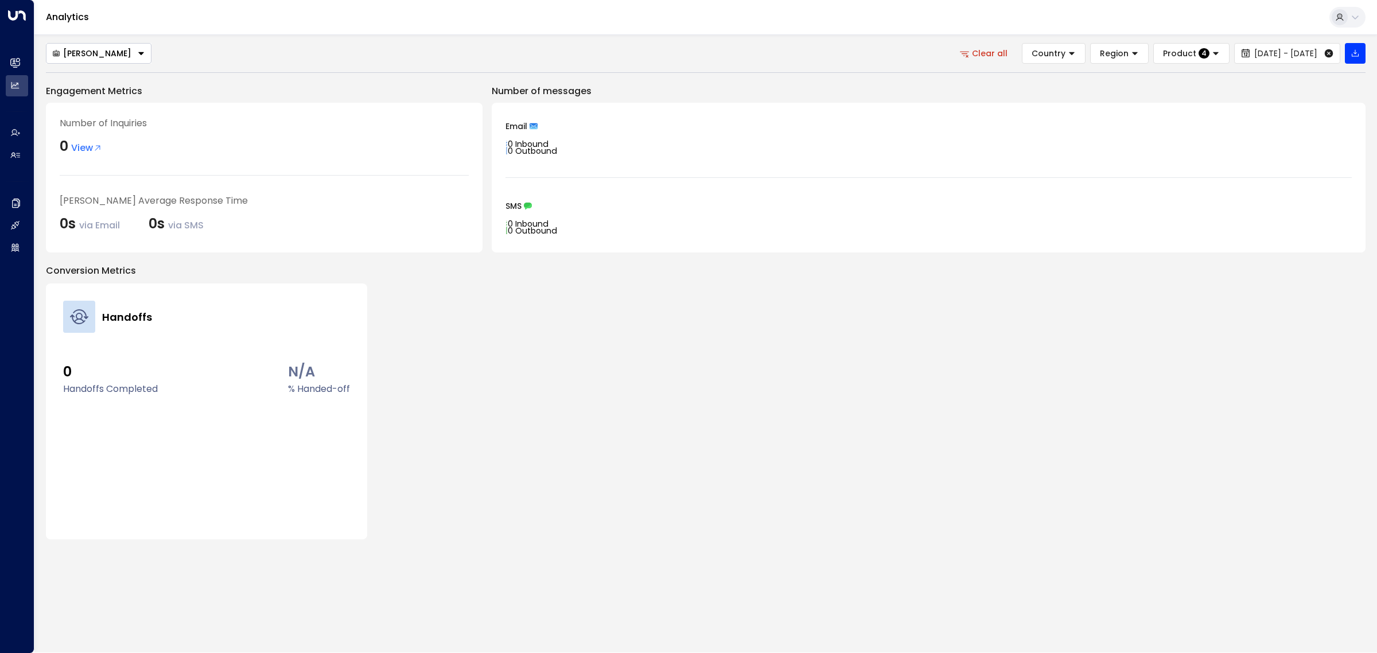
click at [122, 54] on button "[PERSON_NAME]" at bounding box center [99, 53] width 106 height 21
click at [198, 55] on div "Aimee Irwin Alex Ingram Grace Nolan Aimee Irwin Clear all Country Region Produc…" at bounding box center [705, 53] width 1319 height 21
click at [83, 55] on div "[PERSON_NAME]" at bounding box center [91, 53] width 79 height 10
click at [952, 52] on button "Clear all" at bounding box center [984, 53] width 65 height 21
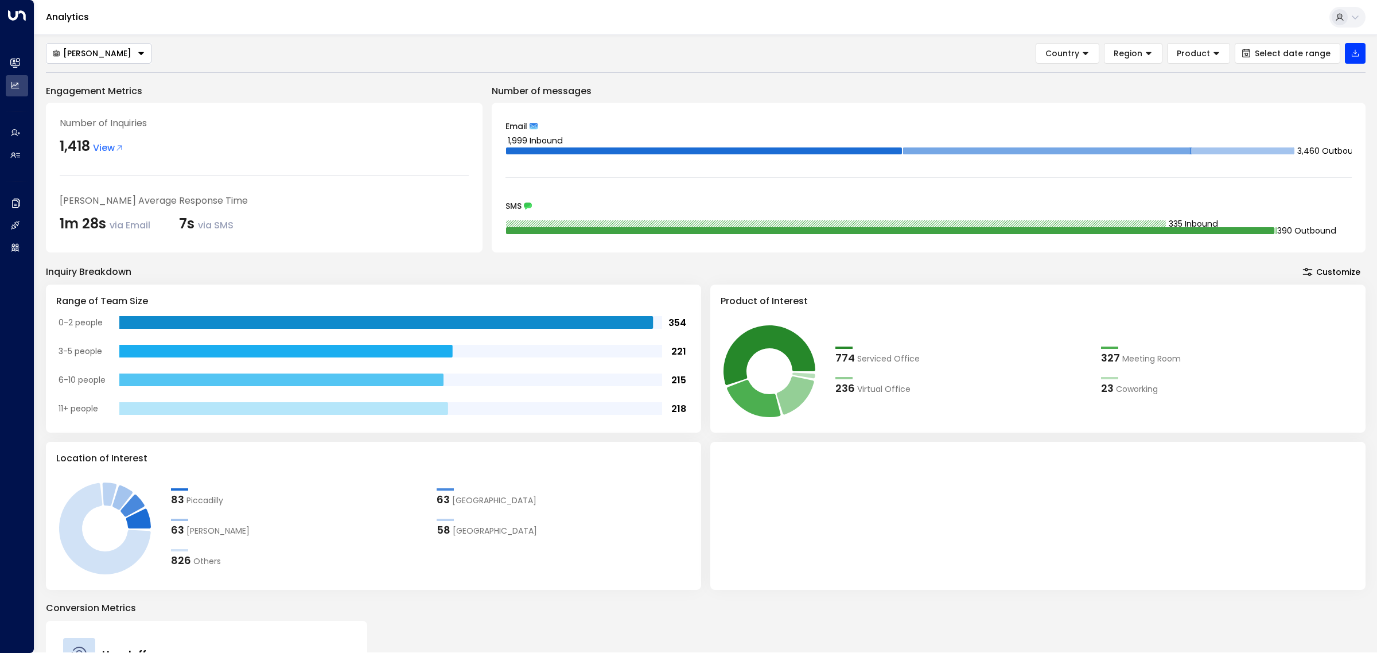
click at [90, 54] on div "[PERSON_NAME]" at bounding box center [91, 53] width 79 height 10
click at [790, 49] on div "Aimee Irwin Alex Ingram Grace Nolan Aimee Irwin Country Region Product Select d…" at bounding box center [705, 53] width 1319 height 21
click at [1332, 52] on button "Select date range" at bounding box center [1288, 53] width 106 height 21
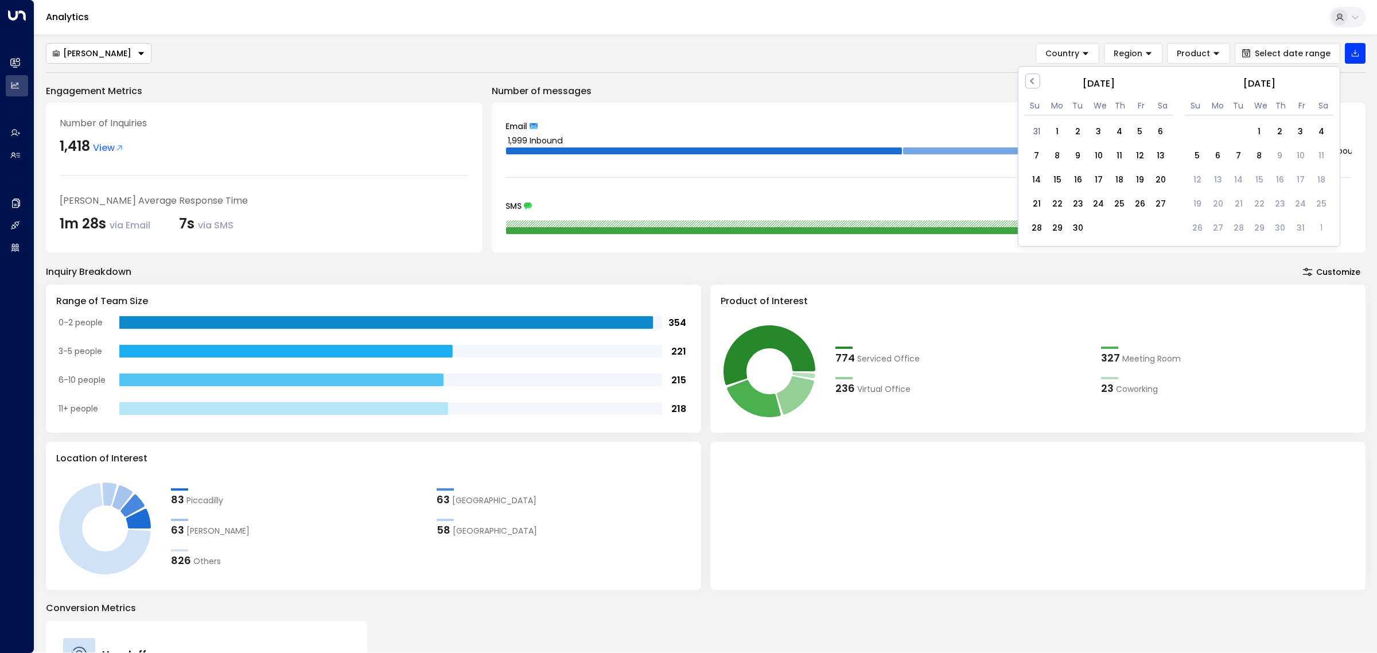
click at [617, 68] on div "Aimee Irwin Country Region Product Select date range Previous Month September 2…" at bounding box center [705, 460] width 1319 height 834
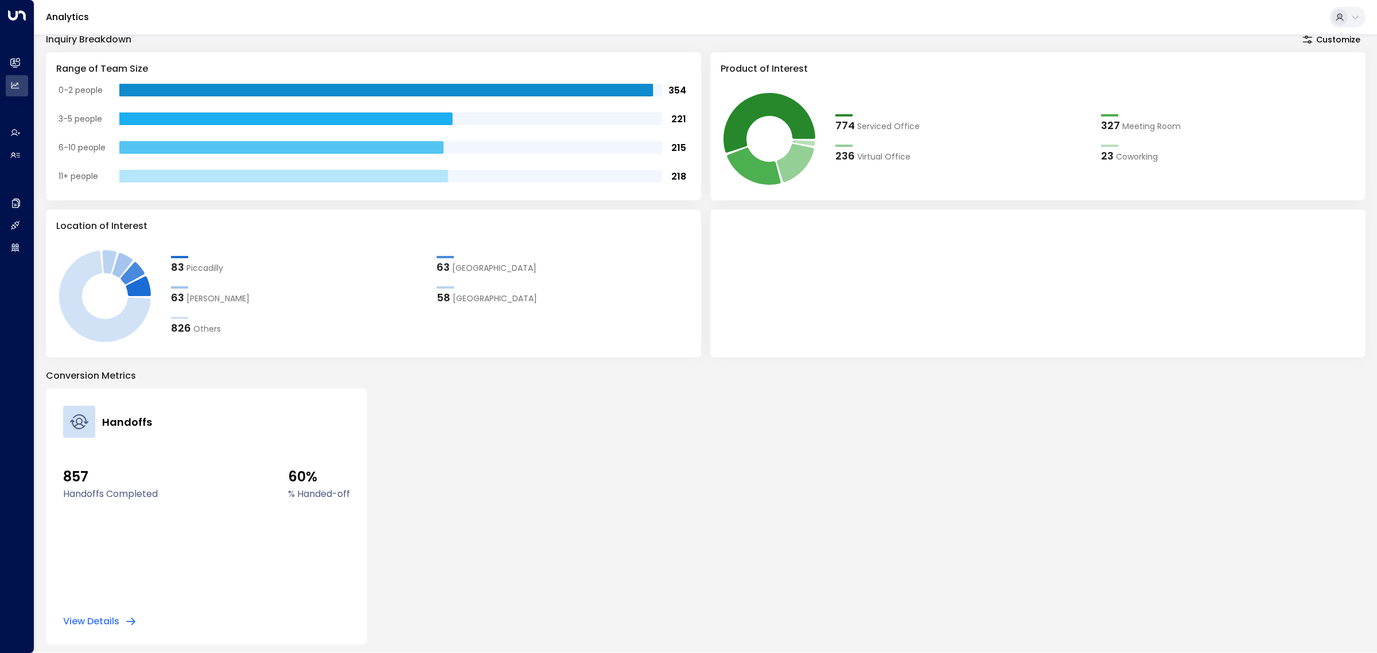
scroll to position [233, 0]
click at [104, 621] on button "View Details" at bounding box center [99, 620] width 73 height 11
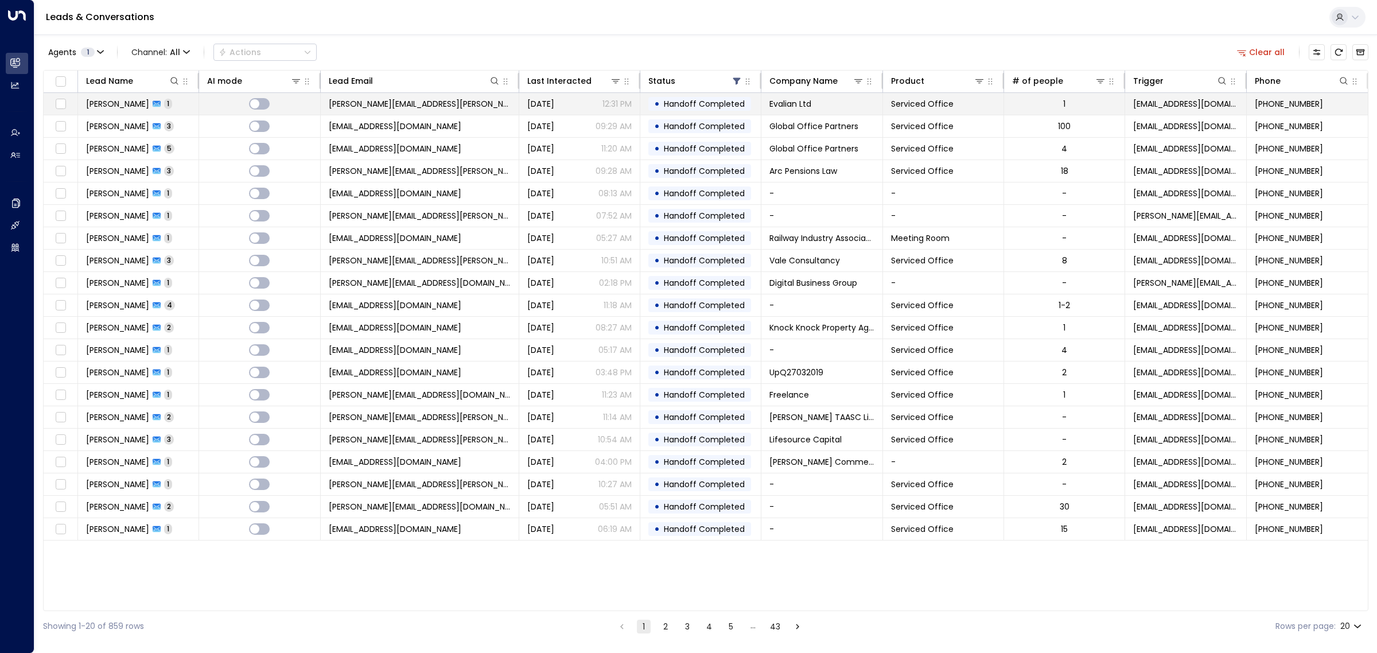
click at [396, 107] on span "[PERSON_NAME][EMAIL_ADDRESS][PERSON_NAME][DOMAIN_NAME]" at bounding box center [420, 103] width 182 height 11
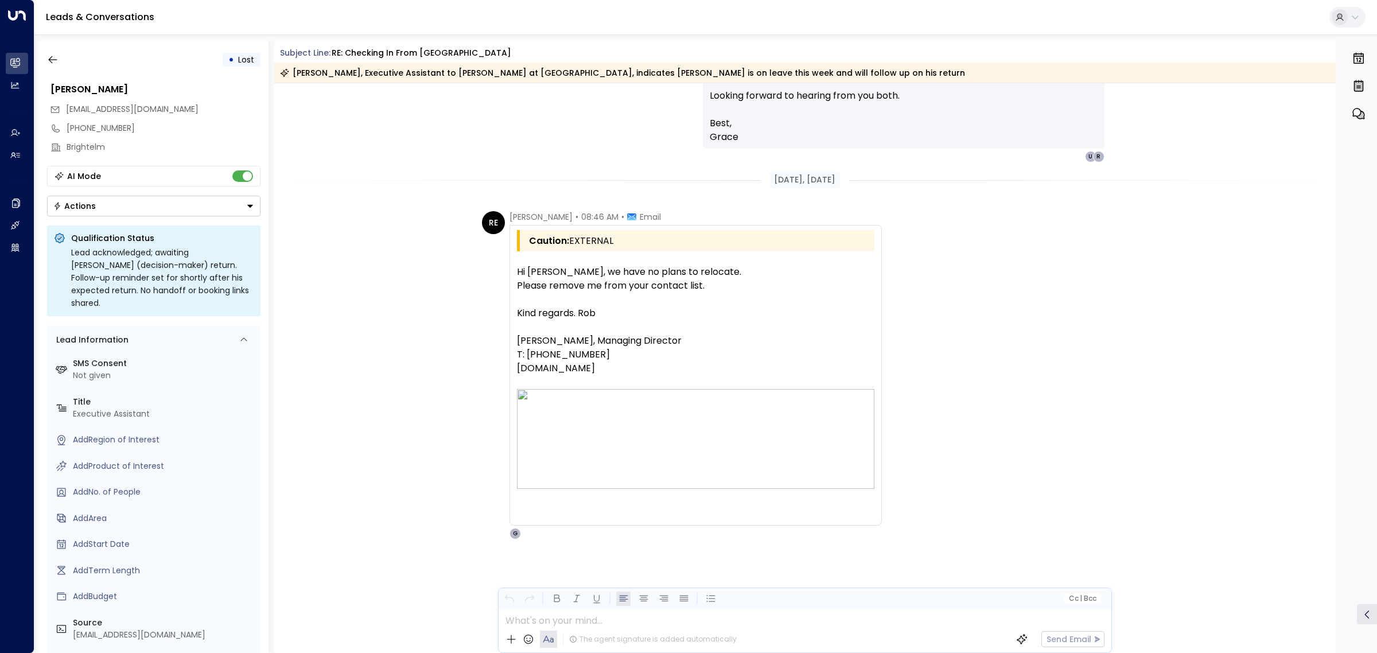
scroll to position [2959, 0]
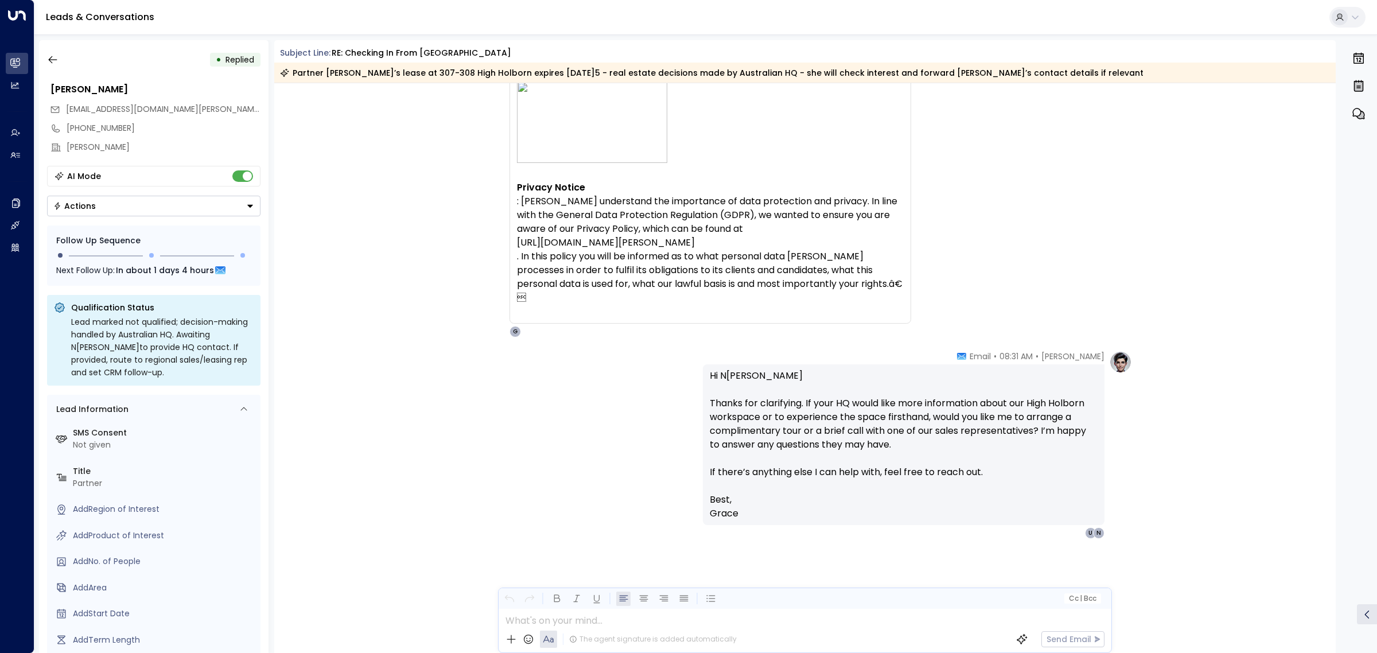
scroll to position [2410, 0]
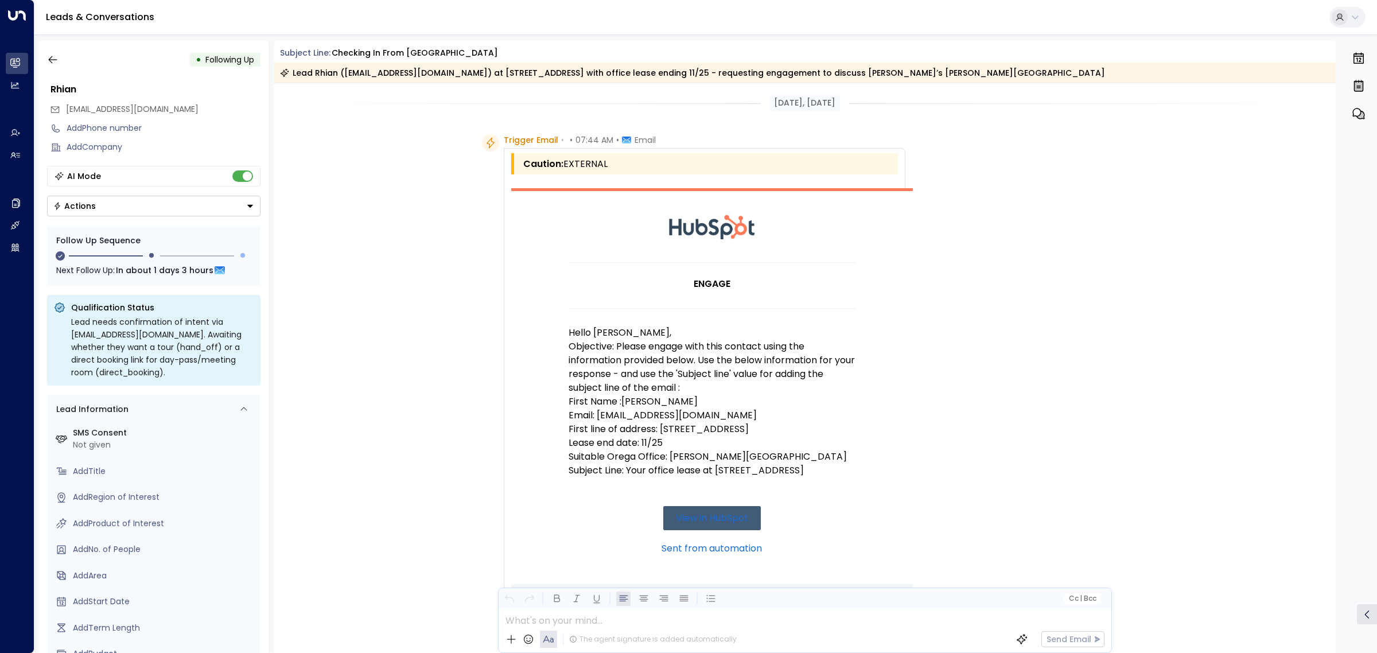
scroll to position [885, 0]
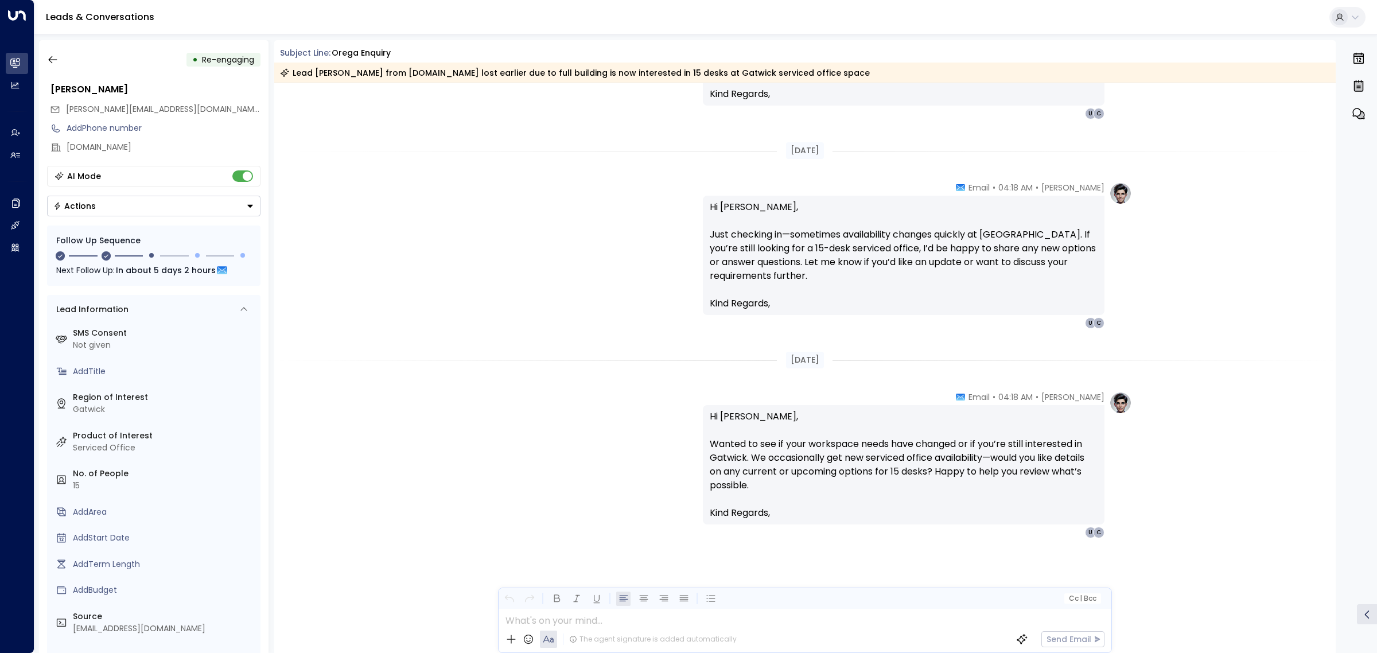
scroll to position [1671, 0]
click at [52, 62] on icon "button" at bounding box center [52, 59] width 9 height 7
click at [53, 61] on icon "button" at bounding box center [52, 59] width 11 height 11
